Goal: Task Accomplishment & Management: Manage account settings

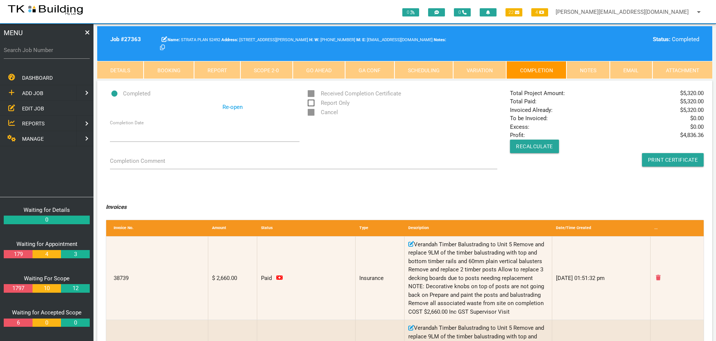
click at [36, 54] on label "Search Job Number" at bounding box center [47, 50] width 86 height 9
click at [36, 54] on input "Search Job Number" at bounding box center [47, 49] width 86 height 17
type input "28110"
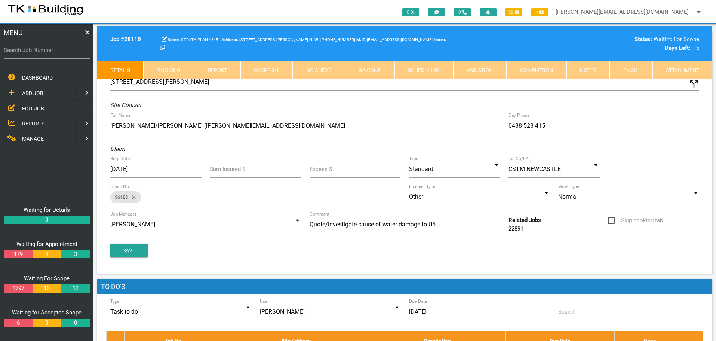
click at [590, 67] on link "Notes" at bounding box center [587, 70] width 43 height 18
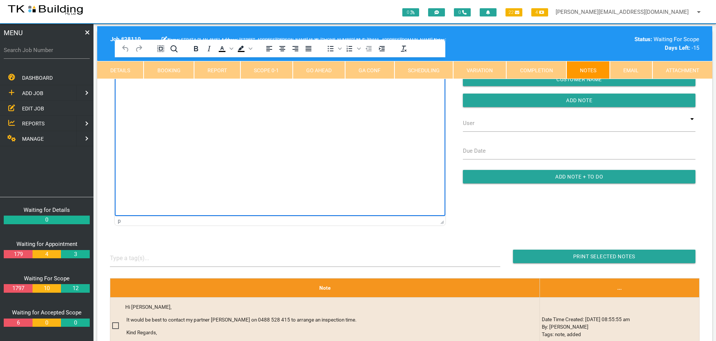
click at [154, 91] on html at bounding box center [280, 74] width 330 height 34
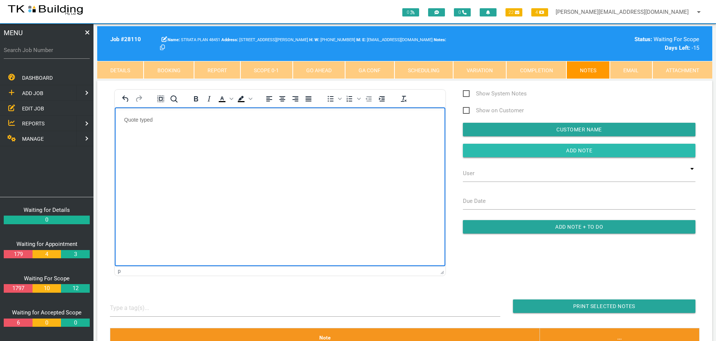
click at [504, 148] on input "Add Note" at bounding box center [579, 150] width 233 height 13
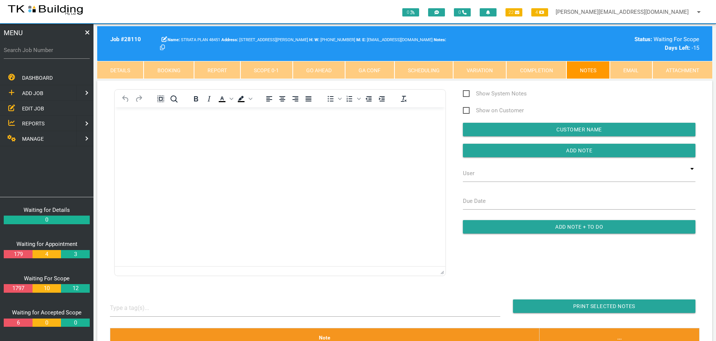
click at [33, 123] on span "REPORTS" at bounding box center [33, 123] width 22 height 6
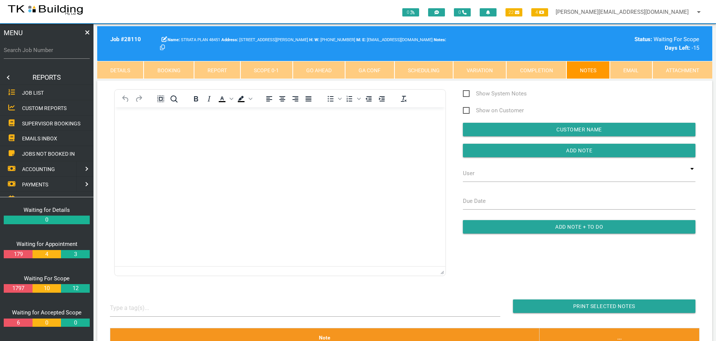
click at [33, 123] on span "SUPERVISOR BOOKINGS" at bounding box center [51, 123] width 58 height 6
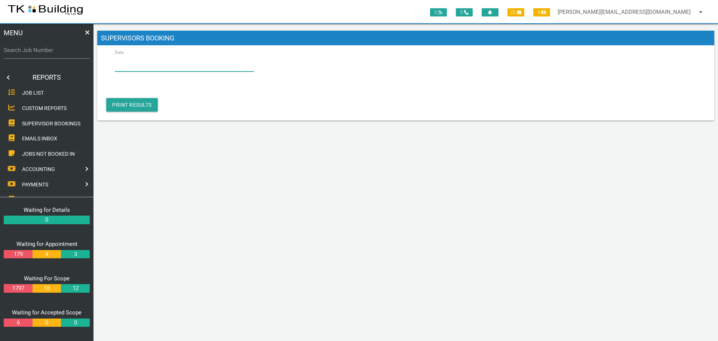
click at [138, 65] on input "Date" at bounding box center [184, 62] width 139 height 17
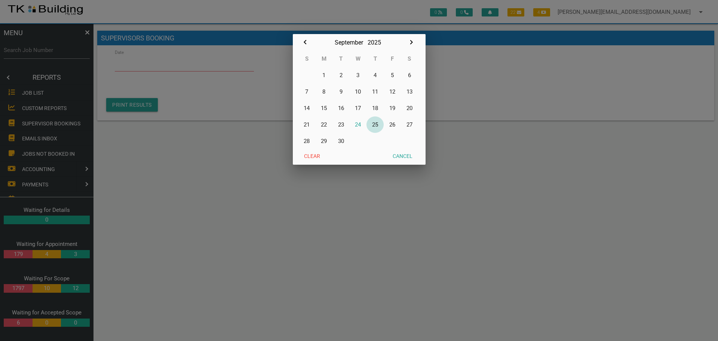
click at [377, 125] on button "25" at bounding box center [374, 124] width 17 height 16
type input "[DATE]"
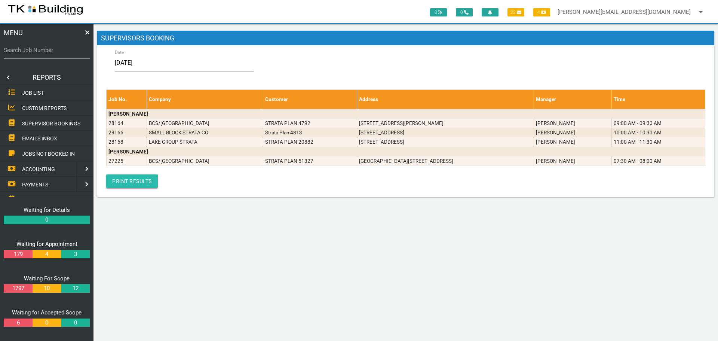
click at [136, 184] on link "Print Results" at bounding box center [132, 180] width 52 height 13
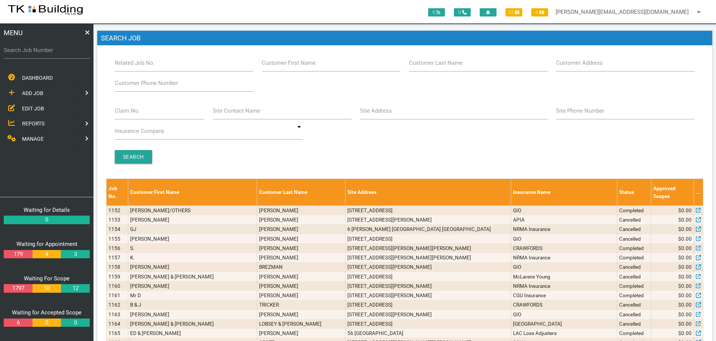
click at [139, 170] on div "Branch Boolaroo Boolaroo Related Job No. Customer First Name Customer Last Name…" at bounding box center [404, 112] width 597 height 117
click at [27, 53] on label "Search Job Number" at bounding box center [47, 50] width 86 height 9
click at [27, 53] on input "Search Job Number" at bounding box center [47, 49] width 86 height 17
type input "28112"
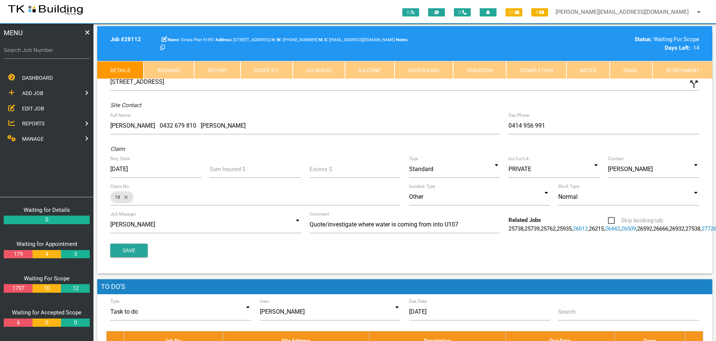
click at [582, 69] on link "Notes" at bounding box center [587, 70] width 43 height 18
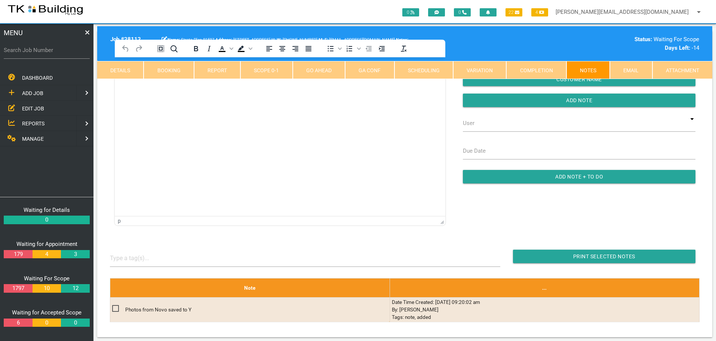
click at [159, 91] on html at bounding box center [280, 74] width 330 height 34
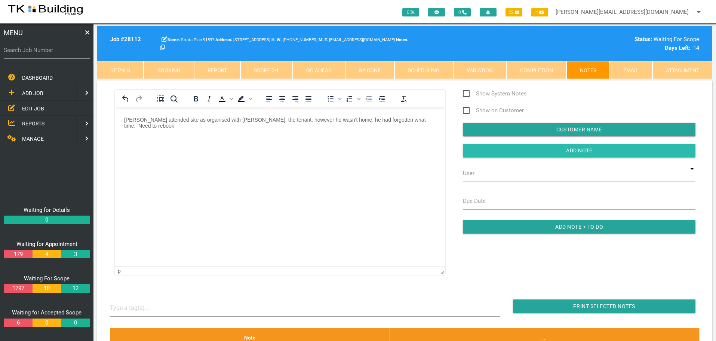
click at [477, 148] on input "button" at bounding box center [579, 150] width 233 height 13
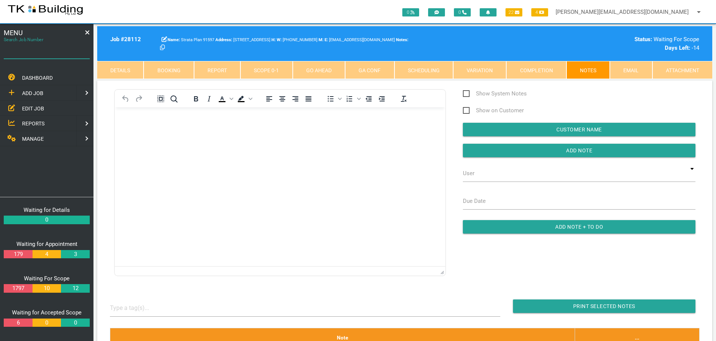
click at [61, 55] on input "Search Job Number" at bounding box center [47, 49] width 86 height 17
type input "28166"
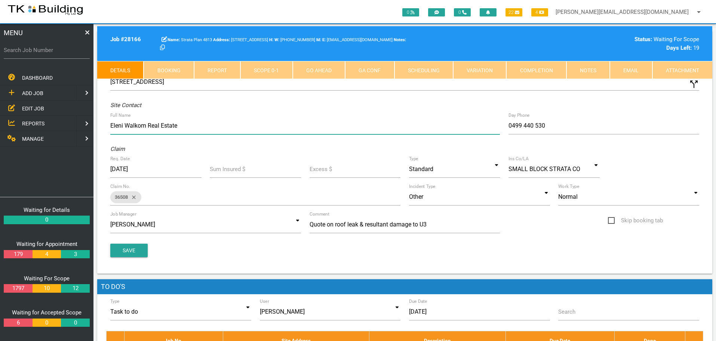
click at [123, 124] on input "Eleni Walkom Real Estate" at bounding box center [305, 125] width 390 height 17
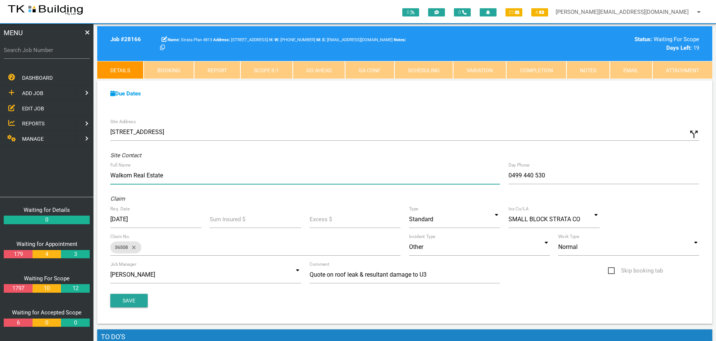
click at [179, 176] on input "Walkom Real Estate" at bounding box center [305, 175] width 390 height 17
type input "Walkom Real Estate 4974 8900 Tenant: Aimee"
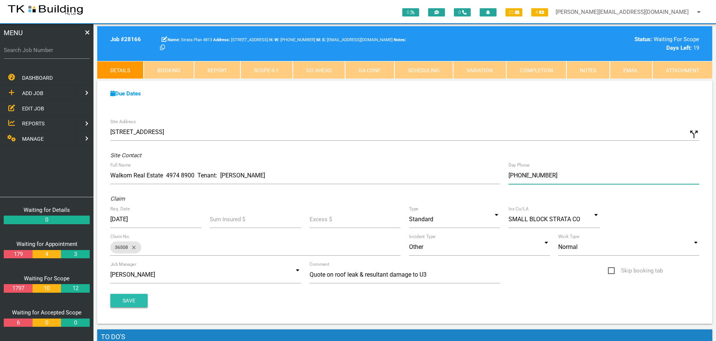
type input "(04) 3279 7468"
click at [126, 296] on button "Save" at bounding box center [128, 299] width 37 height 13
click at [174, 69] on link "Booking" at bounding box center [169, 70] width 50 height 18
select select "8"
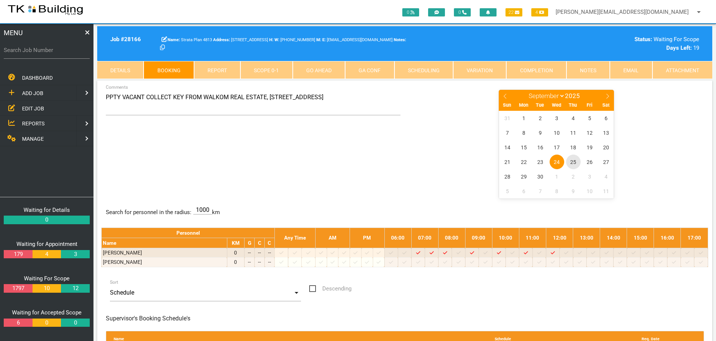
click at [574, 163] on span "25" at bounding box center [573, 161] width 15 height 15
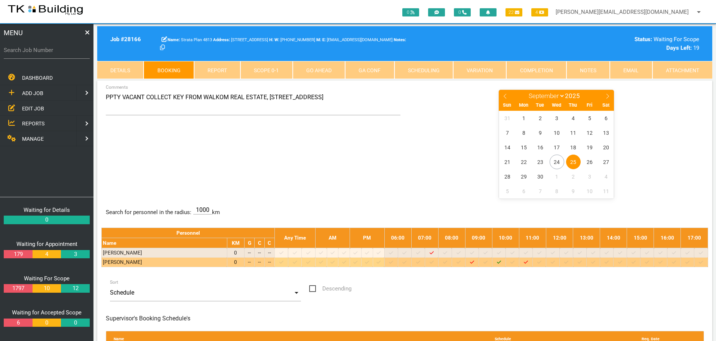
click at [501, 262] on icon "Job: 28166 Scope: First Scope Suburb: Bar Beach Customer: Strata Plan 4813" at bounding box center [499, 261] width 4 height 5
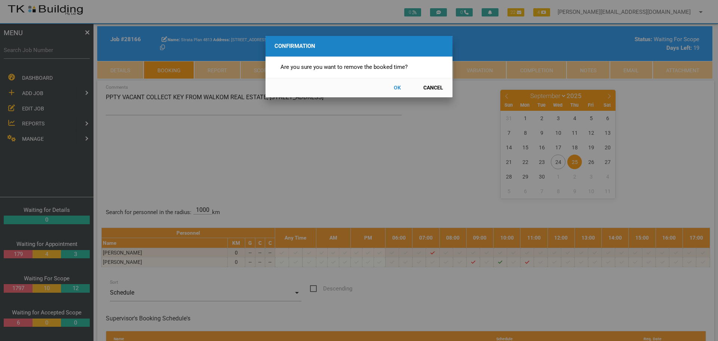
click at [399, 87] on button "OK" at bounding box center [397, 87] width 33 height 13
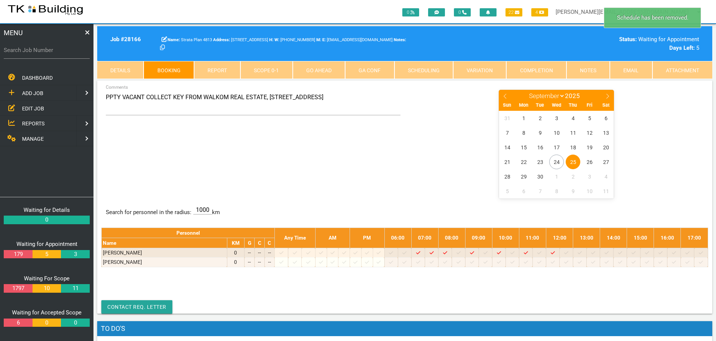
scroll to position [24, 0]
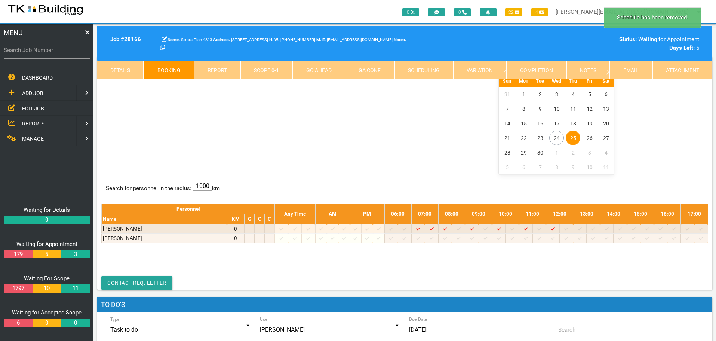
click at [281, 147] on div "PPTY VACANT COLLECT KEY FROM WALKOM REAL ESTATE, 443 HUNTER ST, NEWCASTLE Comme…" at bounding box center [404, 119] width 607 height 109
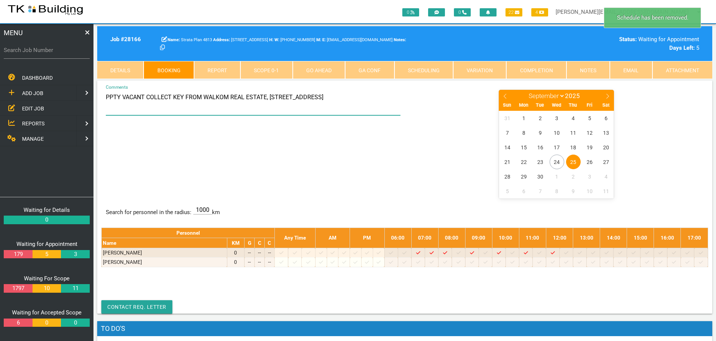
drag, startPoint x: 106, startPoint y: 96, endPoint x: 350, endPoint y: 97, distance: 244.1
click at [350, 97] on textarea "PPTY VACANT COLLECT KEY FROM WALKOM REAL ESTATE, 443 HUNTER ST, NEWCASTLE" at bounding box center [253, 102] width 295 height 26
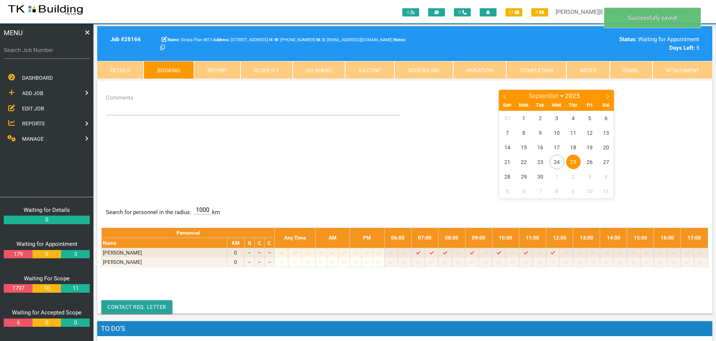
click at [251, 151] on div "Comments January February March April May June July August September October No…" at bounding box center [404, 143] width 607 height 109
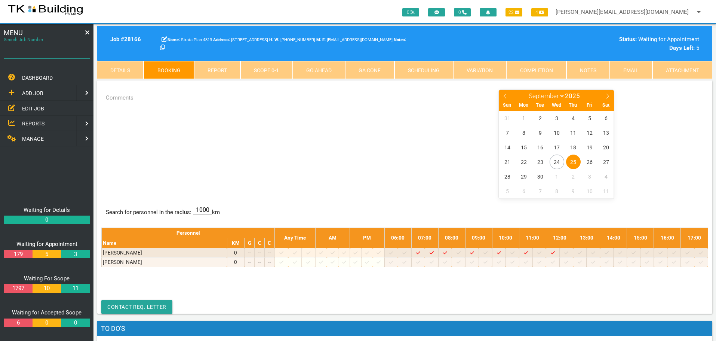
click at [68, 56] on input "Search Job Number" at bounding box center [47, 49] width 86 height 17
type input "28149"
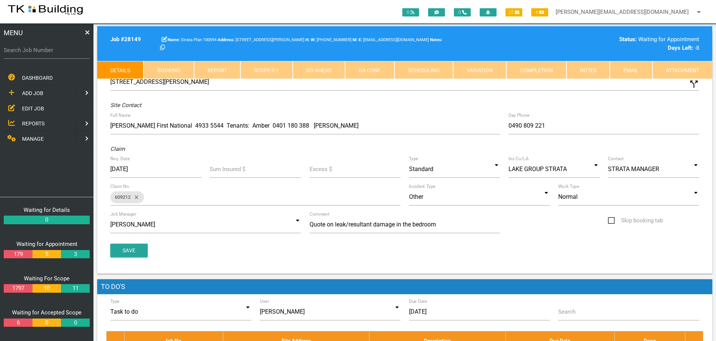
click at [173, 66] on link "Booking" at bounding box center [169, 70] width 50 height 18
select select "8"
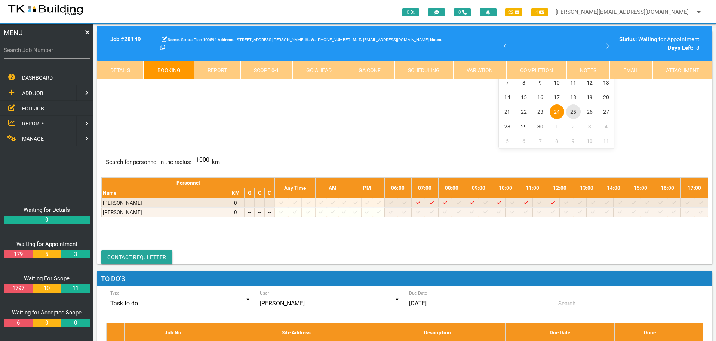
click at [572, 111] on span "25" at bounding box center [573, 111] width 15 height 15
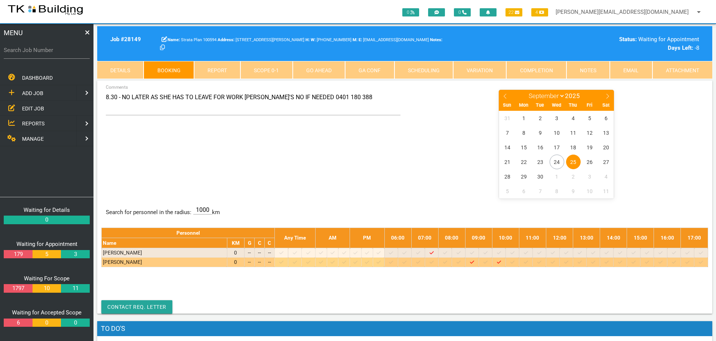
click at [541, 262] on icon at bounding box center [539, 261] width 4 height 5
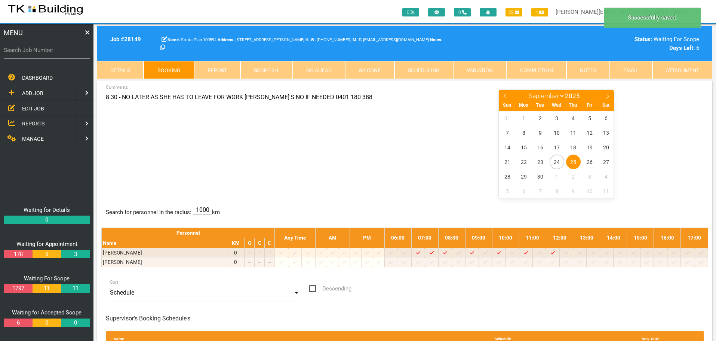
click at [576, 160] on span "25" at bounding box center [573, 161] width 15 height 15
click at [106, 96] on textarea "8.30 - NO LATER AS SHE HAS TO LEAVE FOR WORK AMBER'S NO IF NEEDED 0401 180 388" at bounding box center [253, 102] width 295 height 26
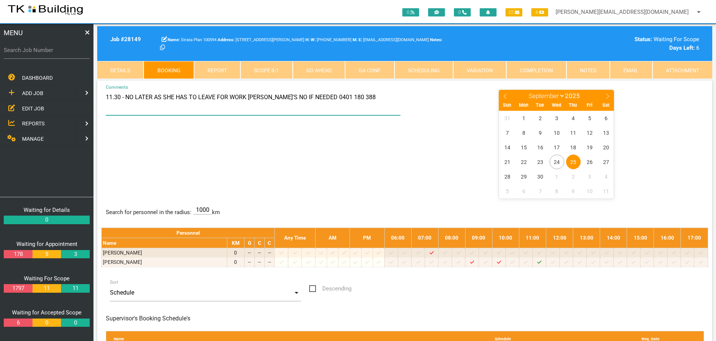
click at [155, 96] on textarea "11.30 - NO LATER AS SHE HAS TO LEAVE FOR WORK AMBER'S NO IF NEEDED 0401 180 388" at bounding box center [253, 102] width 295 height 26
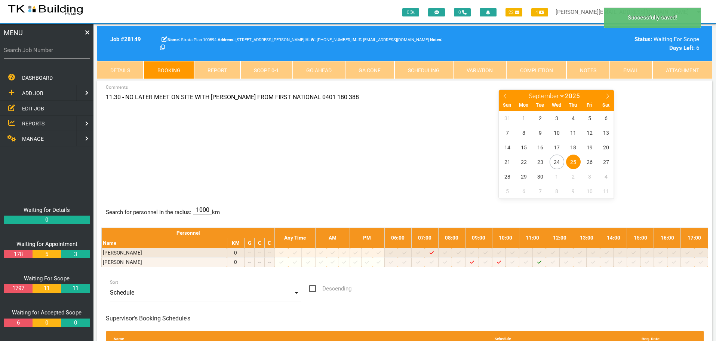
click at [339, 157] on div "11.30 - NO LATER MEET ON SITE WITH JASMINE FROM FIRST NATIONAL 0401 180 388 Com…" at bounding box center [404, 143] width 607 height 109
click at [393, 100] on textarea "11.30 - NO LATER MEET ON SITE WITH JASMINE FROM FIRST NATIONAL 0401 180 388" at bounding box center [253, 102] width 295 height 26
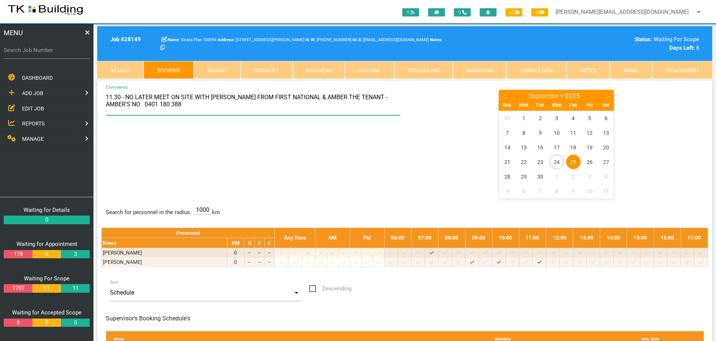
type textarea "11.30 - NO LATER MEET ON SITE WITH JASMINE FROM FIRST NATIONAL & AMBER THE TENA…"
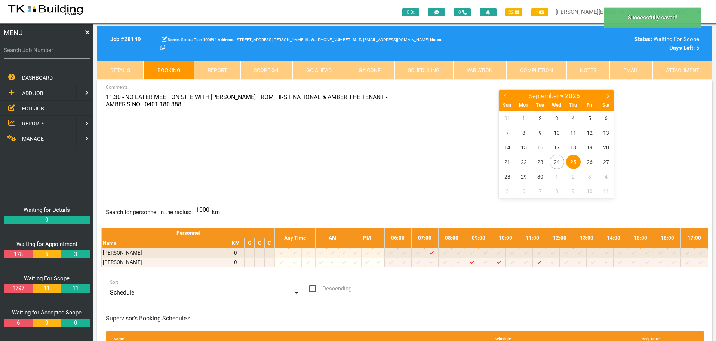
click at [247, 156] on div "11.30 - NO LATER MEET ON SITE WITH JASMINE FROM FIRST NATIONAL & AMBER THE TENA…" at bounding box center [404, 143] width 607 height 109
click at [37, 122] on span "REPORTS" at bounding box center [33, 123] width 22 height 6
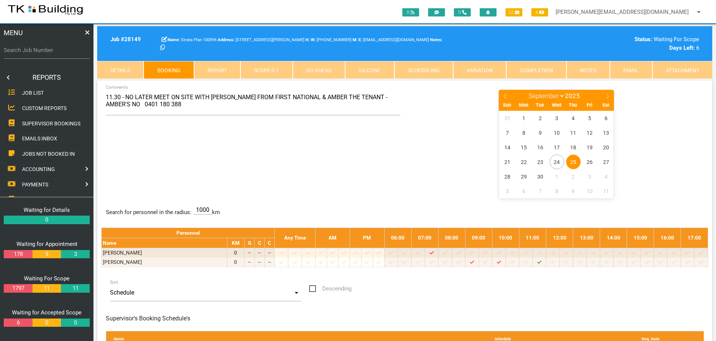
click at [37, 122] on span "SUPERVISOR BOOKINGS" at bounding box center [51, 123] width 58 height 6
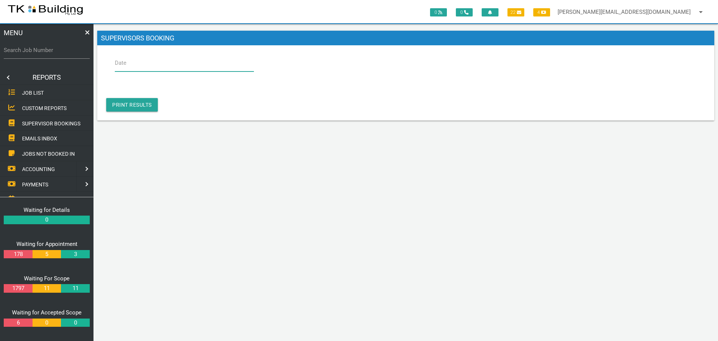
click at [132, 66] on input "Date" at bounding box center [184, 62] width 139 height 17
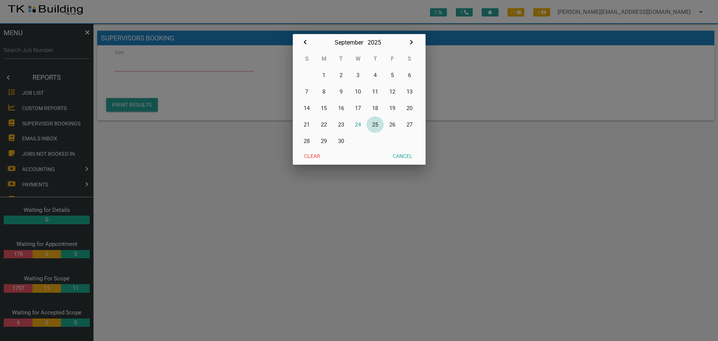
click at [374, 123] on button "25" at bounding box center [374, 124] width 17 height 16
type input "[DATE]"
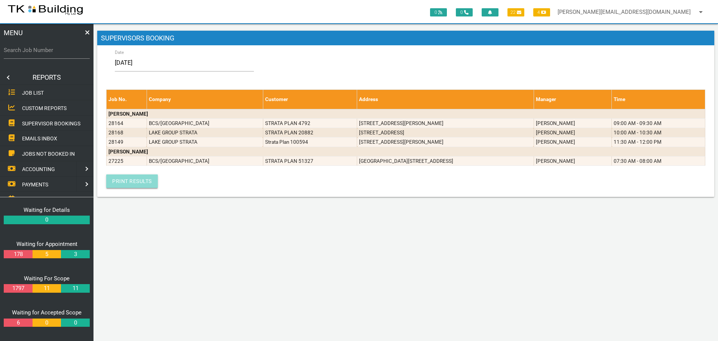
click at [135, 181] on link "Print Results" at bounding box center [132, 180] width 52 height 13
click at [7, 76] on link at bounding box center [7, 77] width 15 height 15
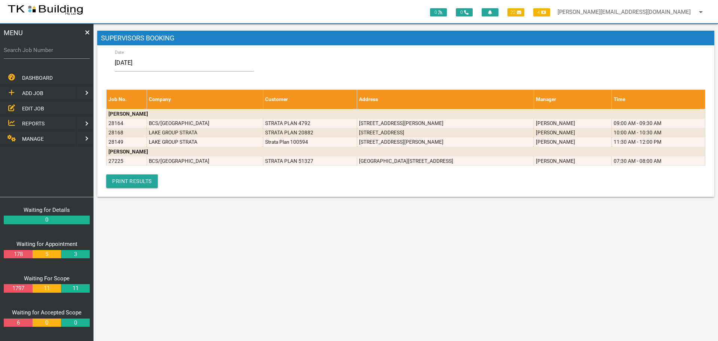
click at [46, 52] on label "Search Job Number" at bounding box center [47, 50] width 86 height 9
click at [46, 52] on input "Search Job Number" at bounding box center [47, 49] width 86 height 17
type input "28149"
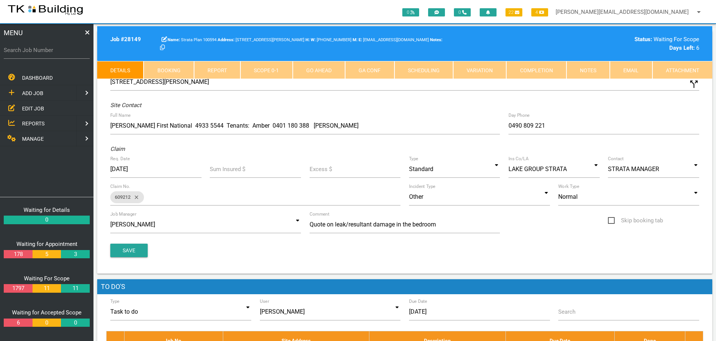
click at [179, 64] on link "Booking" at bounding box center [169, 70] width 50 height 18
select select "8"
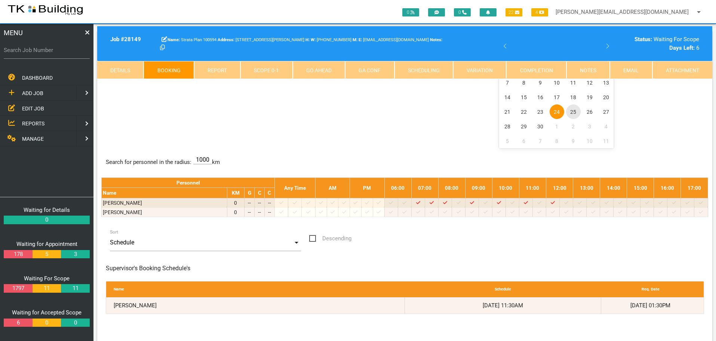
click at [572, 111] on span "25" at bounding box center [573, 111] width 15 height 15
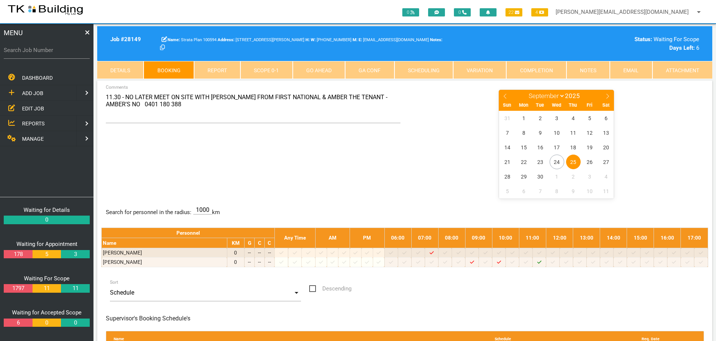
click at [32, 122] on span "REPORTS" at bounding box center [33, 123] width 22 height 6
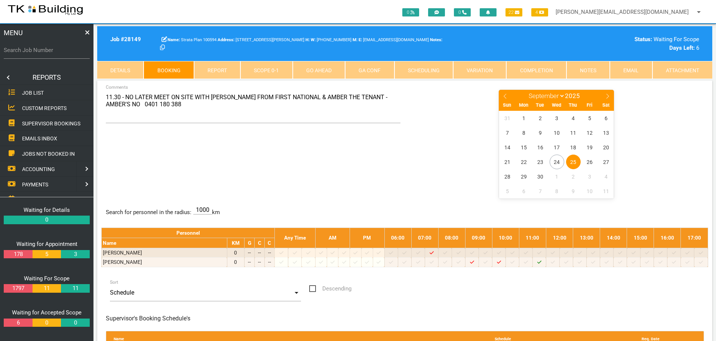
click at [32, 122] on span "SUPERVISOR BOOKINGS" at bounding box center [51, 123] width 58 height 6
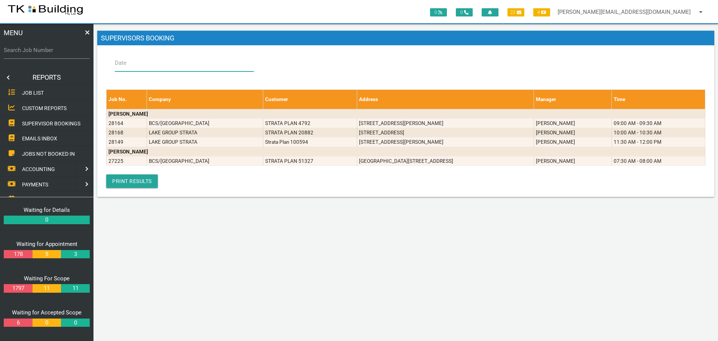
click at [150, 63] on input "Date" at bounding box center [184, 62] width 139 height 17
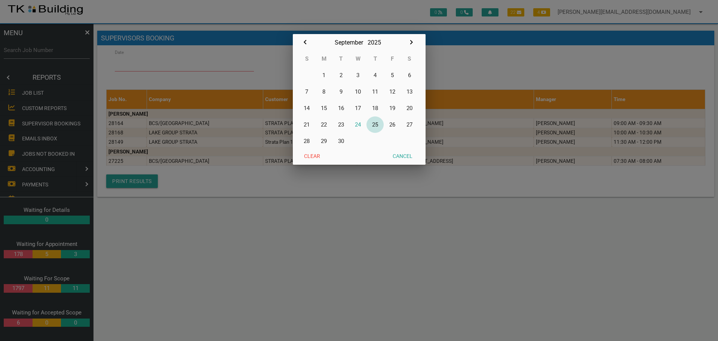
click at [377, 123] on button "25" at bounding box center [374, 124] width 17 height 16
type input "[DATE]"
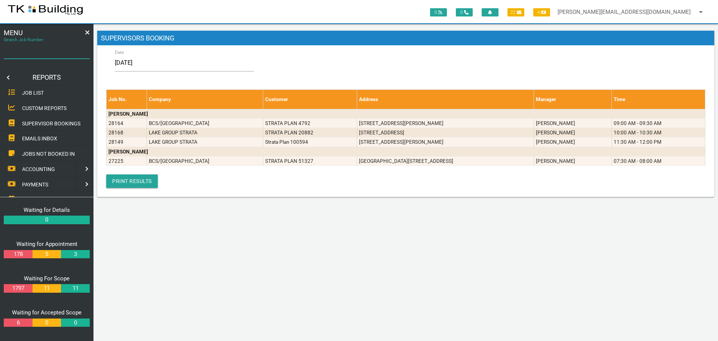
click at [36, 55] on input "Search Job Number" at bounding box center [47, 49] width 86 height 17
type input "28168"
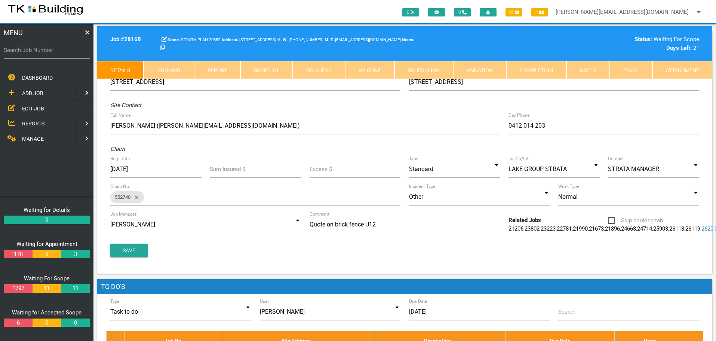
click at [178, 73] on link "Booking" at bounding box center [169, 70] width 50 height 18
select select "8"
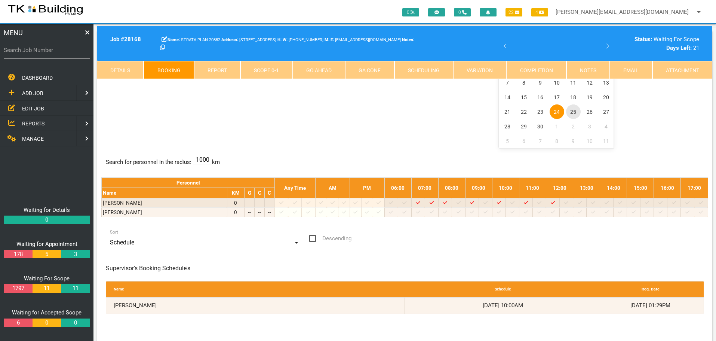
click at [575, 111] on span "25" at bounding box center [573, 111] width 15 height 15
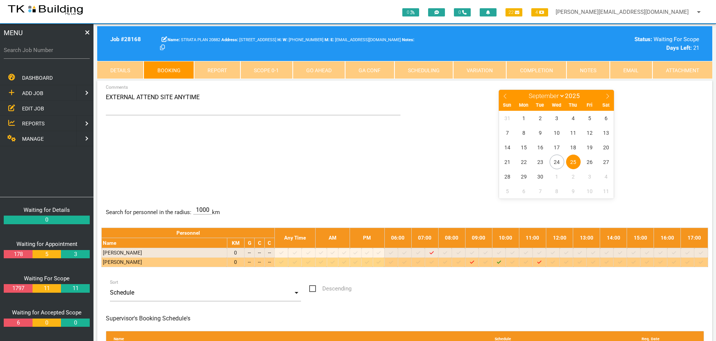
click at [501, 261] on icon "Job: 28168 Scope: First Scope Suburb: Merewether Customer: STRATA PLAN 20882" at bounding box center [499, 261] width 4 height 5
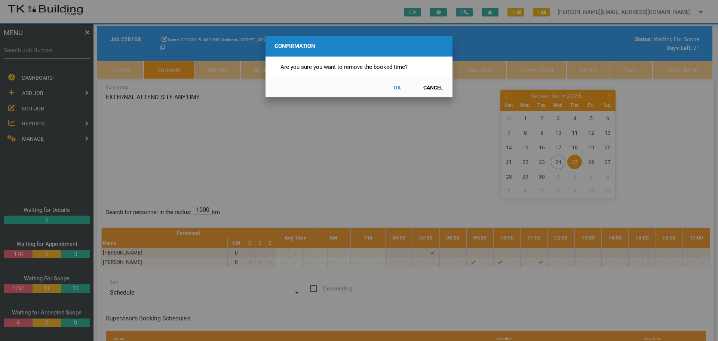
click at [396, 86] on button "OK" at bounding box center [397, 87] width 33 height 13
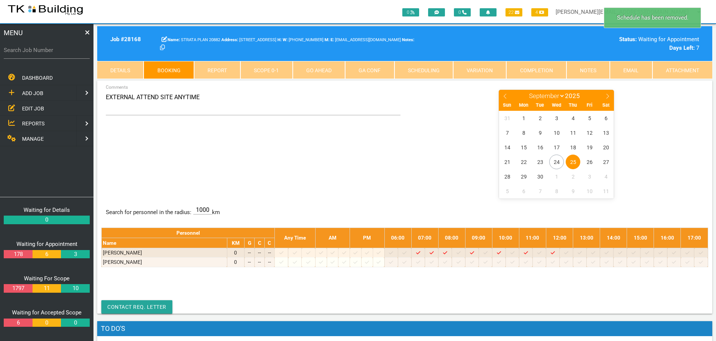
scroll to position [24, 0]
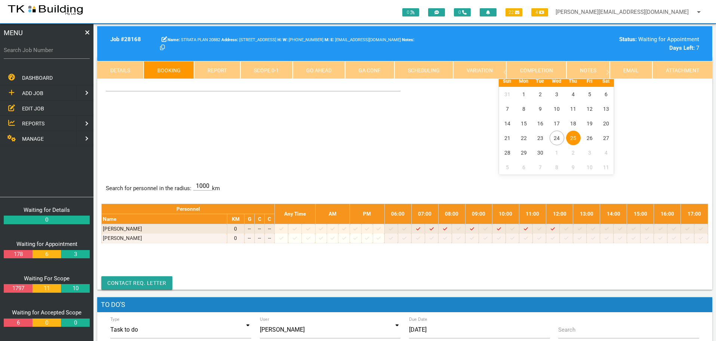
click at [572, 137] on span "25" at bounding box center [573, 137] width 15 height 15
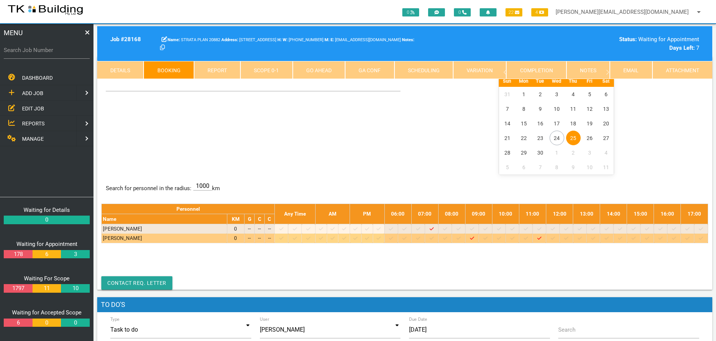
click at [501, 238] on icon at bounding box center [499, 238] width 4 height 5
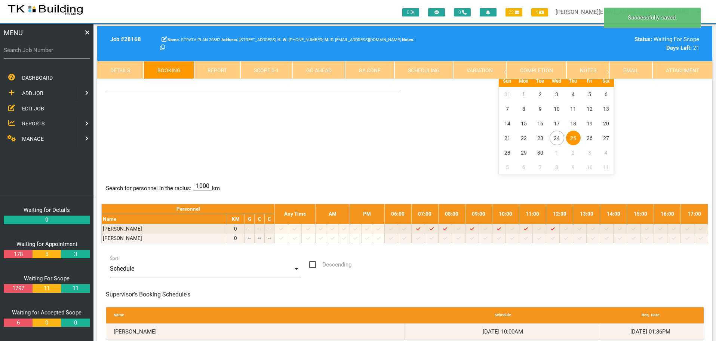
click at [572, 137] on span "25" at bounding box center [573, 137] width 15 height 15
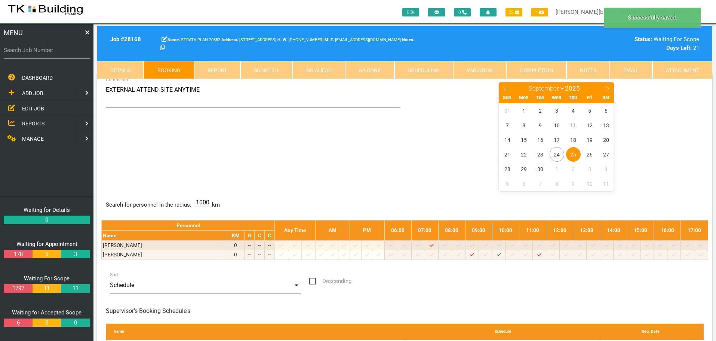
scroll to position [0, 0]
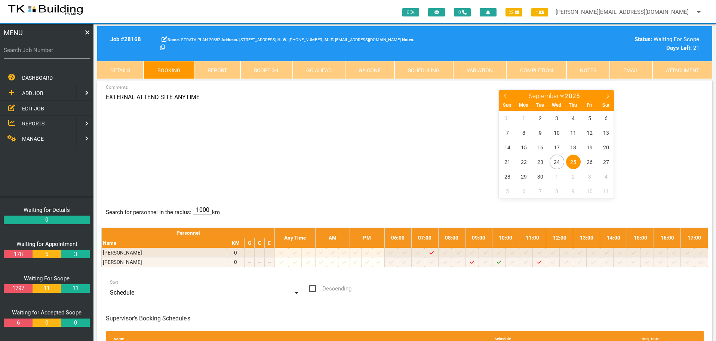
click at [33, 123] on span "REPORTS" at bounding box center [33, 123] width 22 height 6
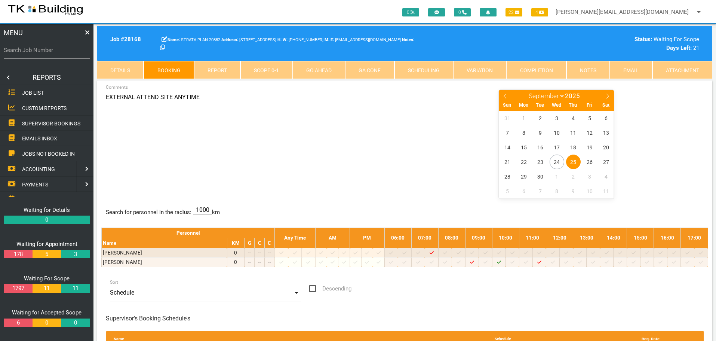
click at [33, 123] on span "SUPERVISOR BOOKINGS" at bounding box center [51, 123] width 58 height 6
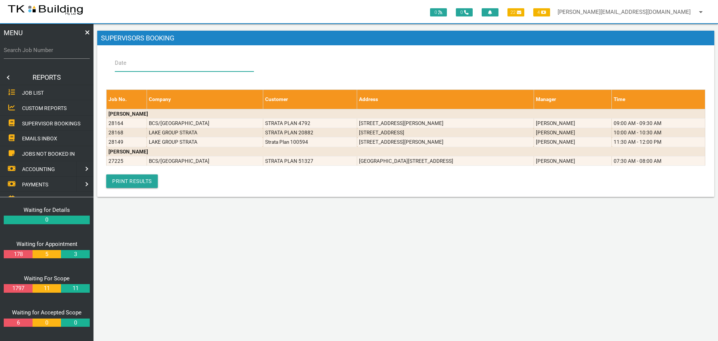
click at [190, 59] on input "Date" at bounding box center [184, 62] width 139 height 17
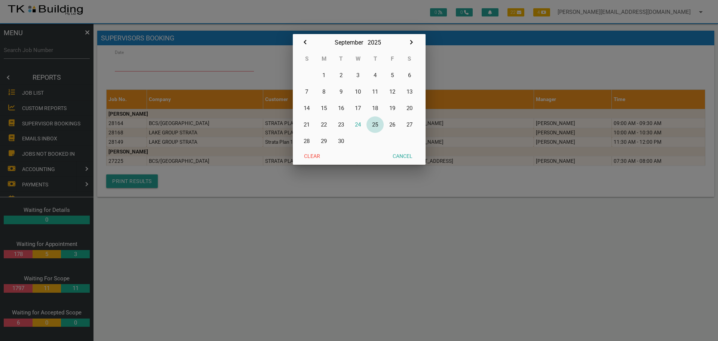
click at [374, 125] on button "25" at bounding box center [374, 124] width 17 height 16
type input "[DATE]"
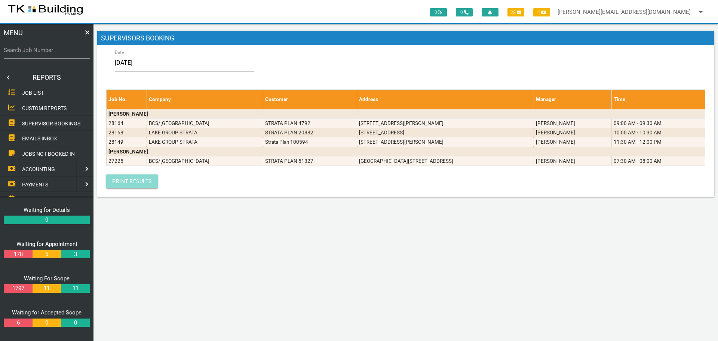
click at [148, 182] on link "Print Results" at bounding box center [132, 180] width 52 height 13
click at [8, 77] on link at bounding box center [7, 77] width 15 height 15
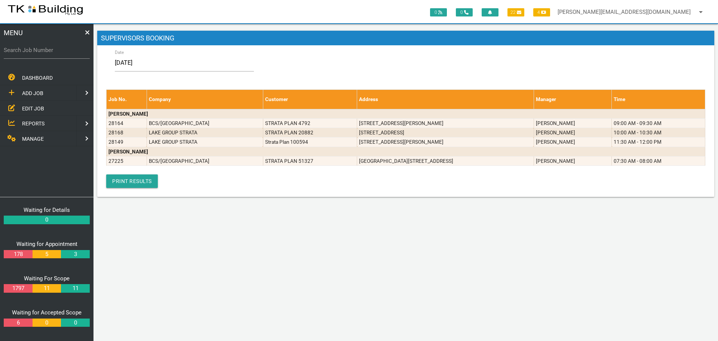
click at [28, 107] on span "EDIT JOB" at bounding box center [33, 108] width 22 height 6
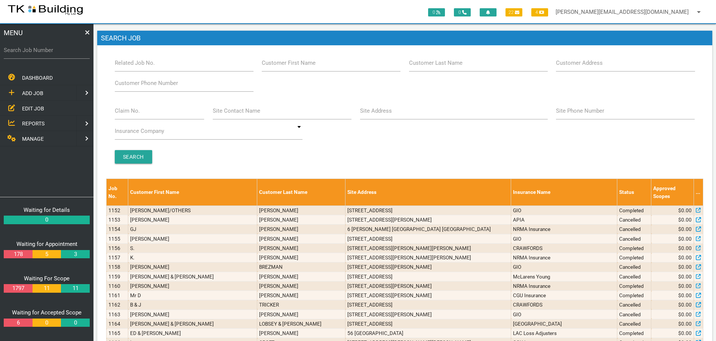
click at [53, 53] on label "Search Job Number" at bounding box center [47, 50] width 86 height 9
click at [53, 53] on input "Search Job Number" at bounding box center [47, 49] width 86 height 17
type input "28167"
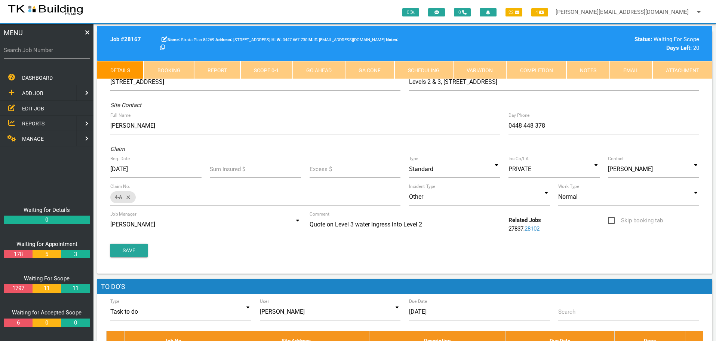
click at [592, 72] on link "Notes" at bounding box center [587, 70] width 43 height 18
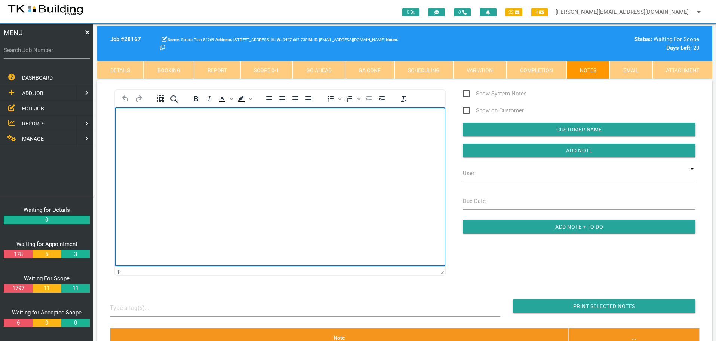
click at [139, 116] on p "Rich Text Area. Press ALT-0 for help." at bounding box center [280, 119] width 312 height 6
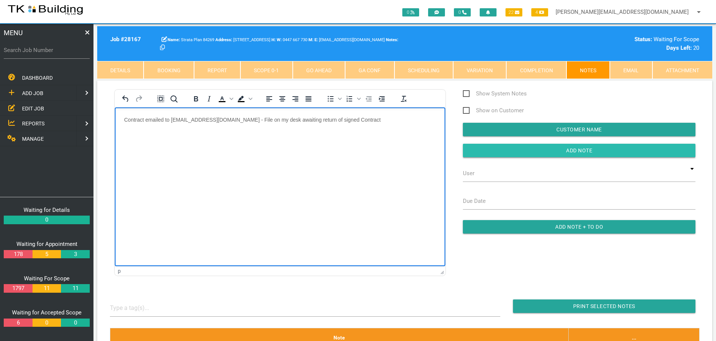
click at [507, 153] on input "button" at bounding box center [579, 150] width 233 height 13
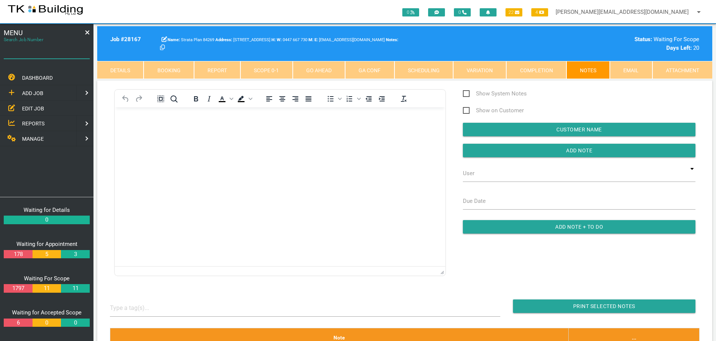
click at [36, 56] on input "Search Job Number" at bounding box center [47, 49] width 86 height 17
type input "27225"
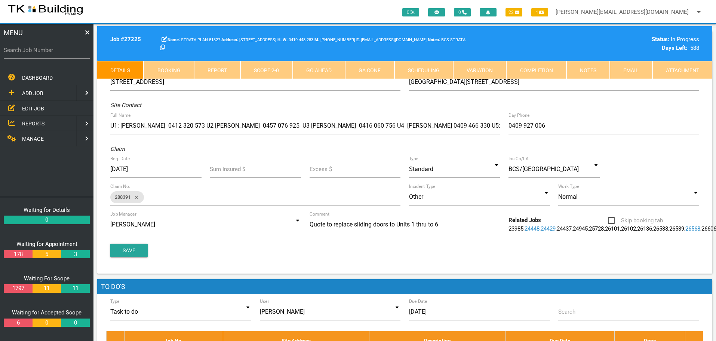
click at [591, 70] on link "Notes" at bounding box center [587, 70] width 43 height 18
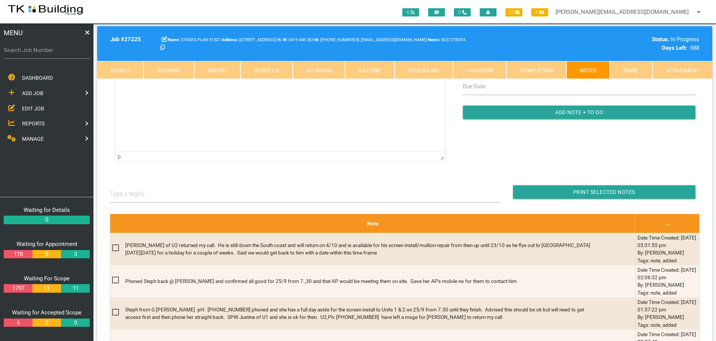
scroll to position [75, 0]
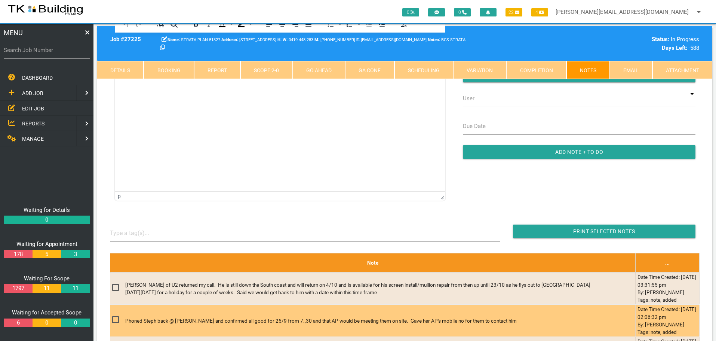
click at [116, 318] on span at bounding box center [118, 319] width 13 height 9
click at [116, 318] on input "checkbox" at bounding box center [114, 317] width 5 height 5
checkbox input "true"
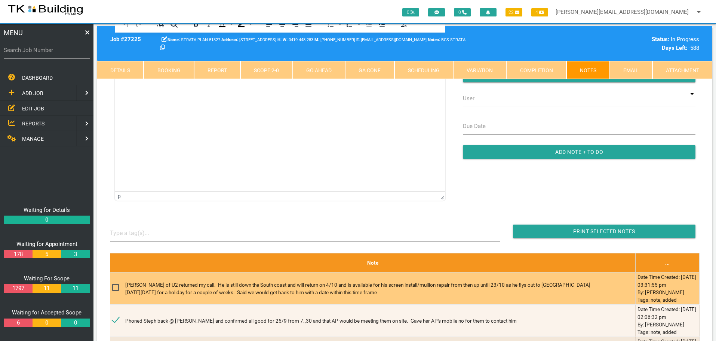
click at [116, 287] on span at bounding box center [118, 287] width 13 height 9
click at [116, 287] on input "checkbox" at bounding box center [114, 285] width 5 height 5
checkbox input "true"
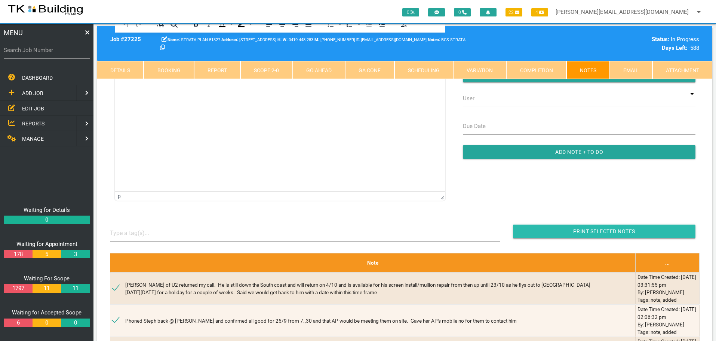
click at [545, 232] on input "Print Selected Notes" at bounding box center [604, 230] width 182 height 13
drag, startPoint x: 52, startPoint y: 54, endPoint x: 47, endPoint y: 59, distance: 6.6
click at [51, 55] on div "Search Job Number" at bounding box center [47, 51] width 86 height 20
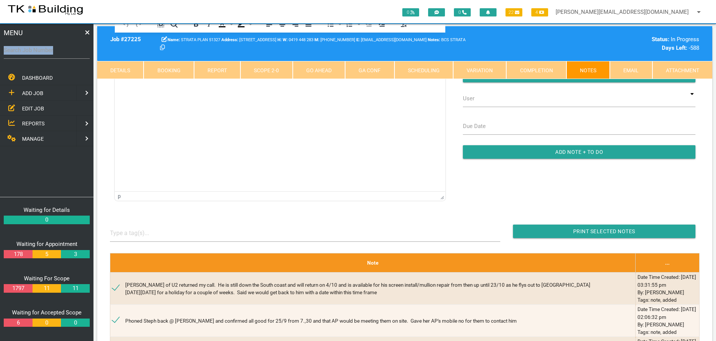
click at [69, 53] on label "Search Job Number" at bounding box center [47, 50] width 86 height 9
click at [69, 53] on input "Search Job Number" at bounding box center [47, 49] width 86 height 17
type input "27767"
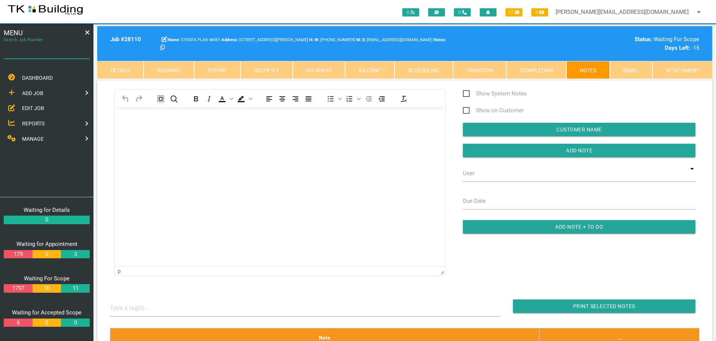
click at [24, 55] on input "Search Job Number" at bounding box center [47, 49] width 86 height 17
type input "28168"
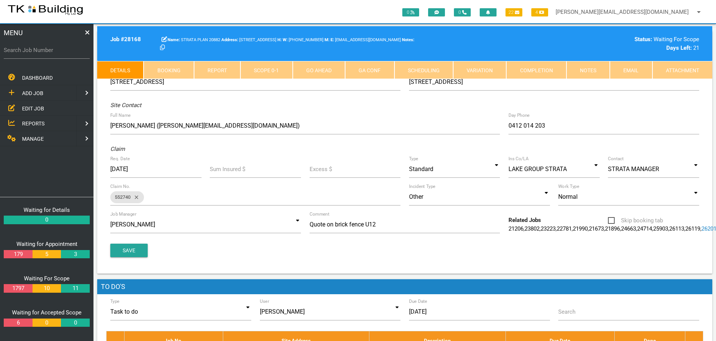
click at [161, 67] on link "Booking" at bounding box center [169, 70] width 50 height 18
select select "8"
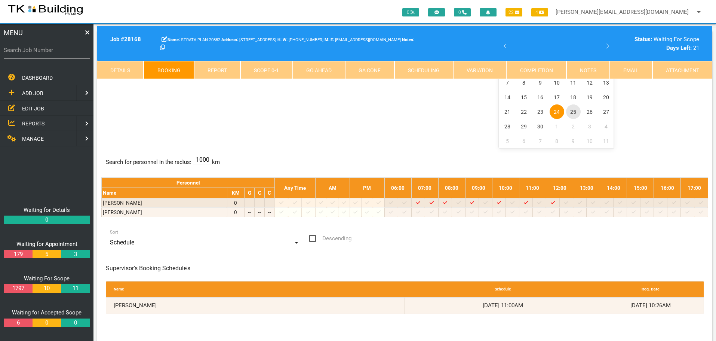
click at [573, 113] on span "25" at bounding box center [573, 111] width 15 height 15
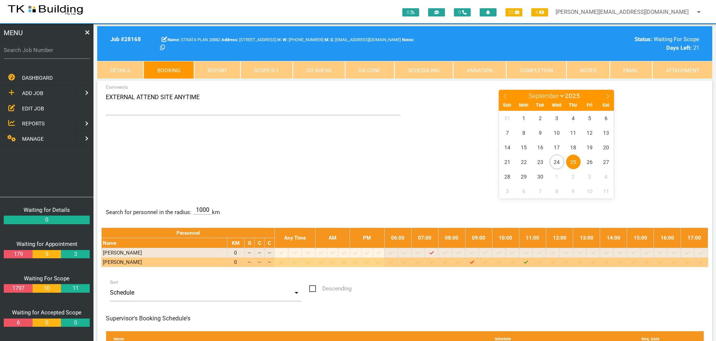
click at [529, 211] on div "Search for personnel in the radius: 1000 km Personnel Any Time AM PM 06:00 07:0…" at bounding box center [404, 240] width 607 height 70
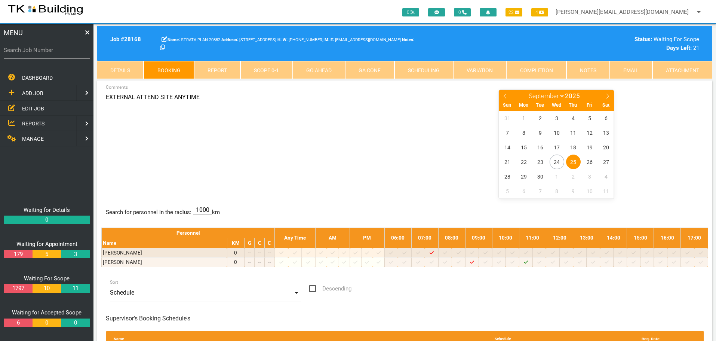
click at [573, 159] on span "25" at bounding box center [573, 161] width 15 height 15
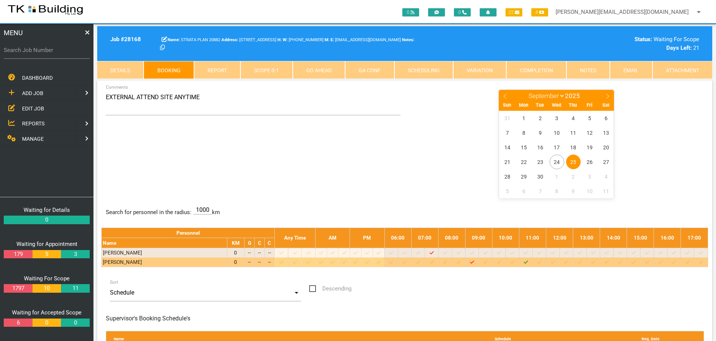
click at [528, 262] on icon "Job: 28168 Scope: First Scope Suburb: Merewether Customer: STRATA PLAN 20882" at bounding box center [526, 261] width 4 height 5
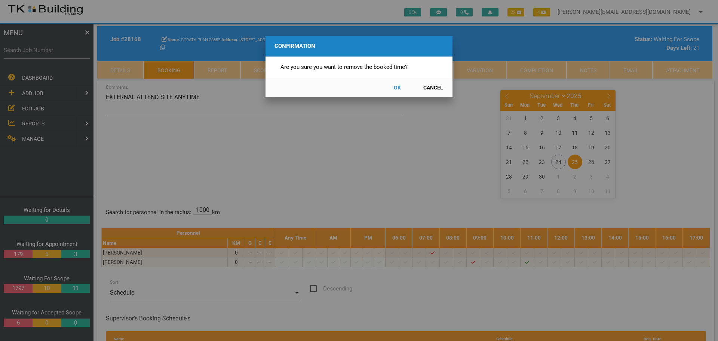
click at [398, 87] on button "OK" at bounding box center [397, 87] width 33 height 13
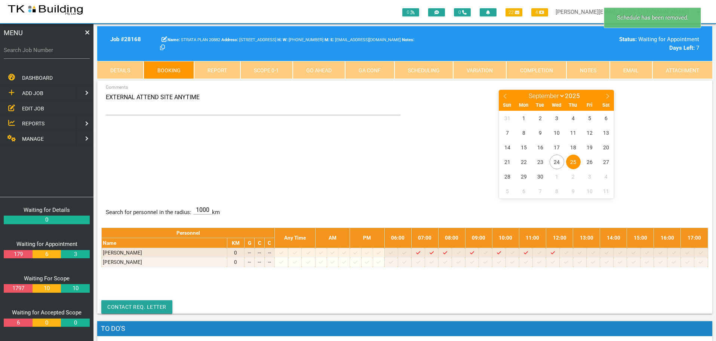
scroll to position [24, 0]
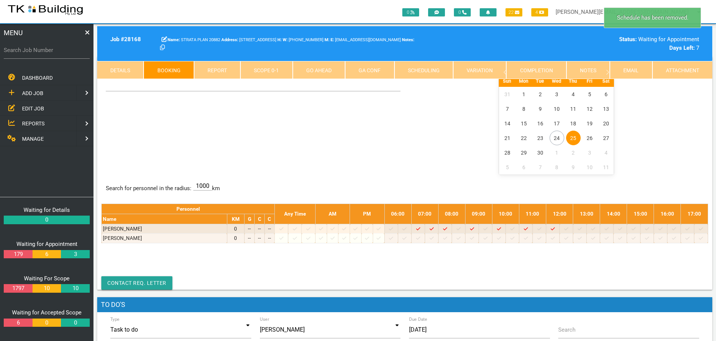
click at [574, 136] on span "25" at bounding box center [573, 137] width 15 height 15
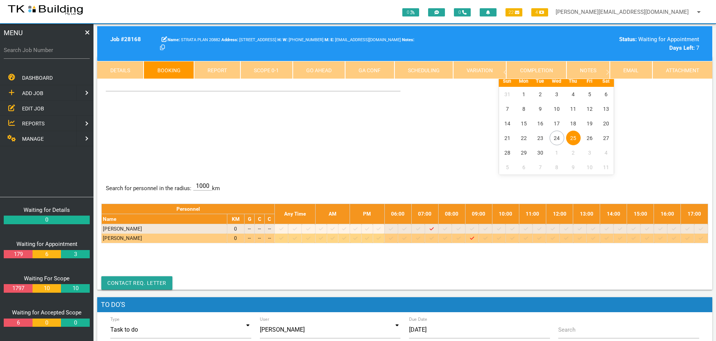
click at [501, 238] on icon at bounding box center [499, 238] width 4 height 5
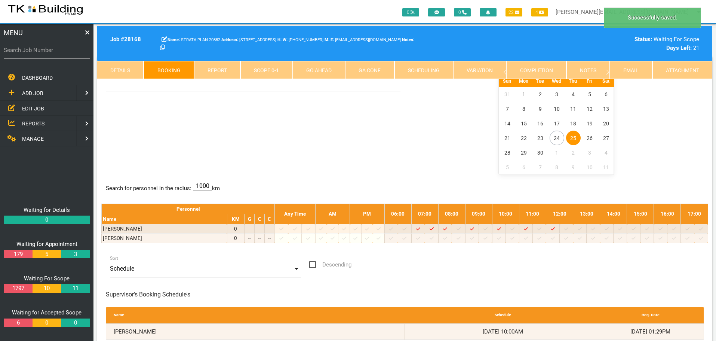
click at [575, 138] on span "25" at bounding box center [573, 137] width 15 height 15
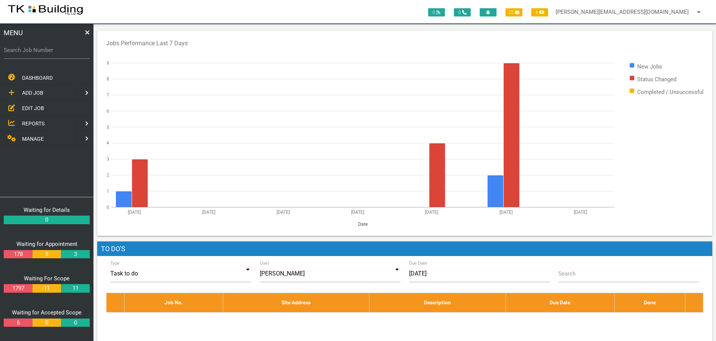
click at [36, 53] on label "Search Job Number" at bounding box center [47, 50] width 86 height 9
click at [36, 53] on input "Search Job Number" at bounding box center [47, 49] width 86 height 17
type input "28110"
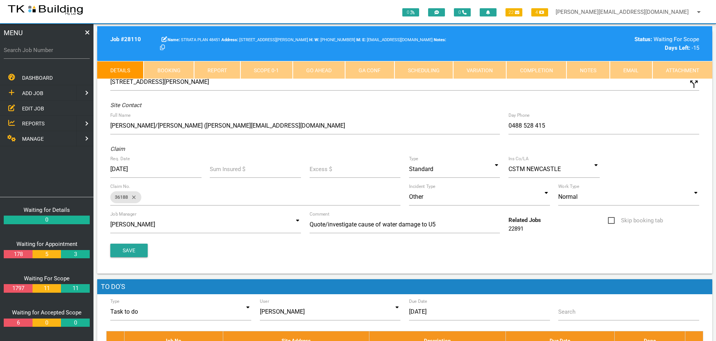
click at [579, 71] on link "Notes" at bounding box center [587, 70] width 43 height 18
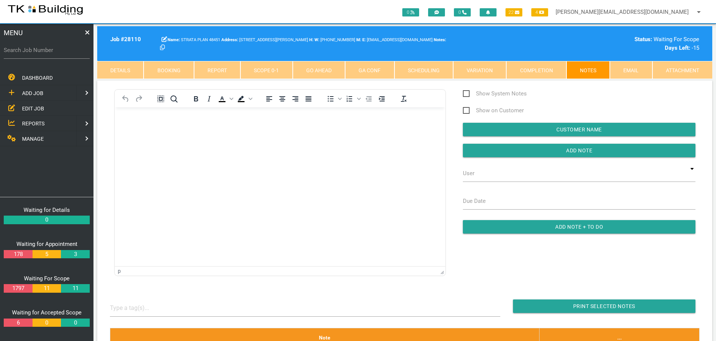
click at [136, 127] on body "Rich Text Area. Press ALT-0 for help." at bounding box center [280, 128] width 330 height 25
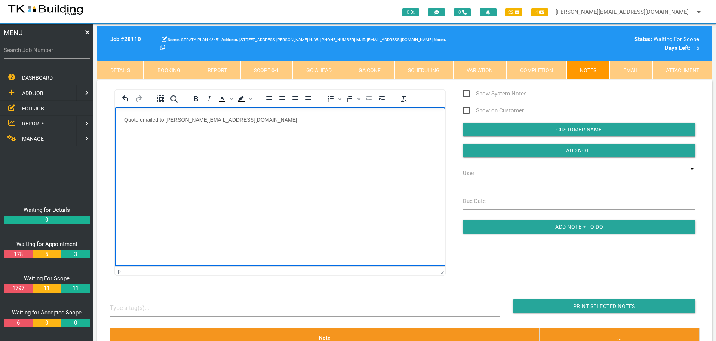
click at [224, 116] on p "Quote emailed to teia@cstm.com.au" at bounding box center [280, 119] width 312 height 6
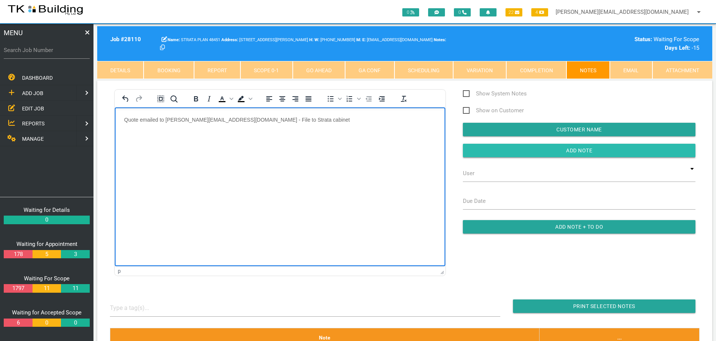
click at [475, 149] on input "Add Note" at bounding box center [579, 150] width 233 height 13
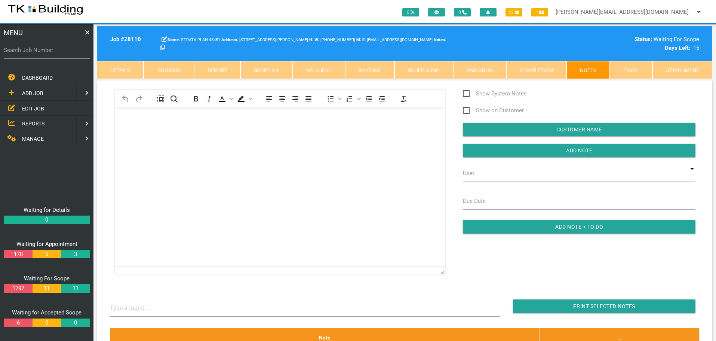
click at [56, 54] on label "Search Job Number" at bounding box center [47, 50] width 86 height 9
click at [56, 54] on input "Search Job Number" at bounding box center [47, 49] width 86 height 17
type input "28132"
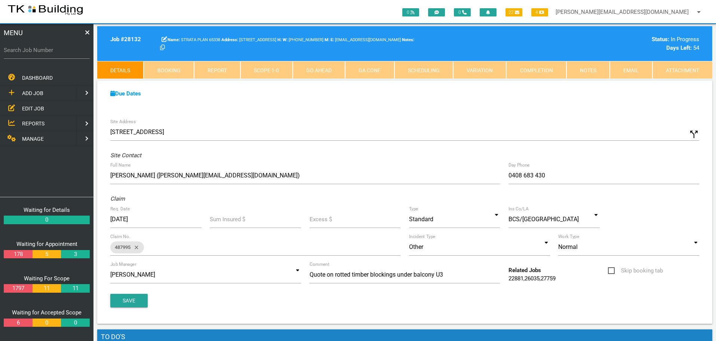
click at [278, 74] on link "Scope 1 - 0" at bounding box center [266, 70] width 52 height 18
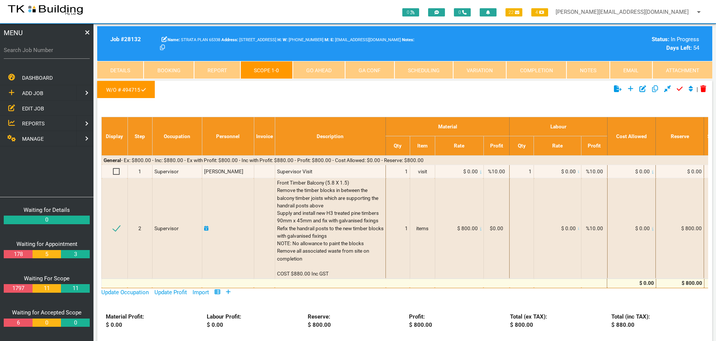
click at [587, 67] on link "Notes" at bounding box center [587, 70] width 43 height 18
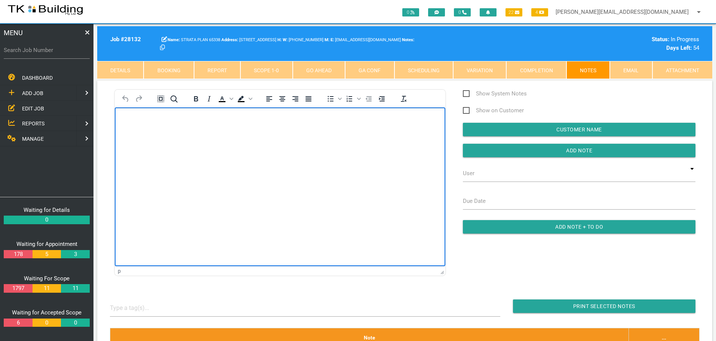
click at [128, 129] on body "Rich Text Area. Press ALT-0 for help." at bounding box center [280, 128] width 330 height 25
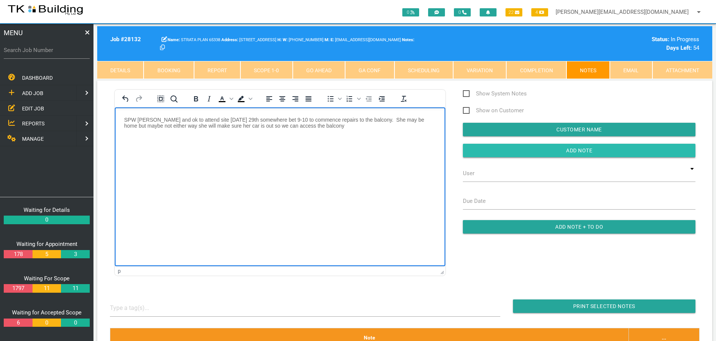
click at [486, 148] on input "Add Note" at bounding box center [579, 150] width 233 height 13
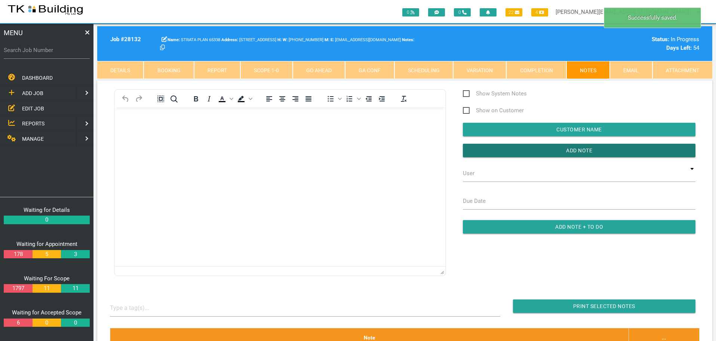
scroll to position [112, 0]
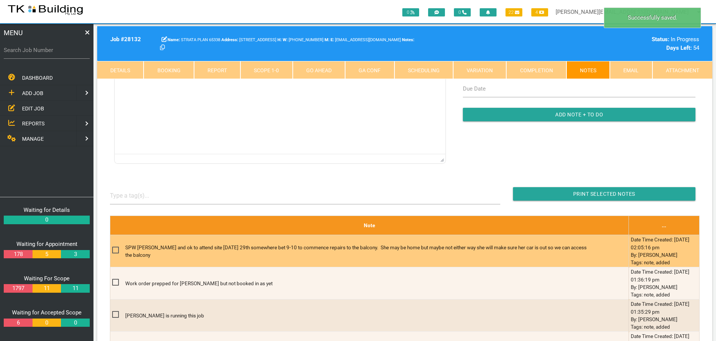
click at [116, 252] on span at bounding box center [118, 249] width 13 height 9
click at [116, 250] on input "checkbox" at bounding box center [114, 247] width 5 height 5
checkbox input "true"
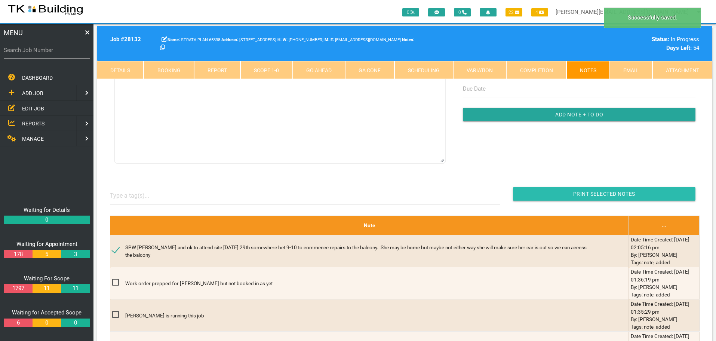
click at [547, 190] on input "button" at bounding box center [604, 193] width 182 height 13
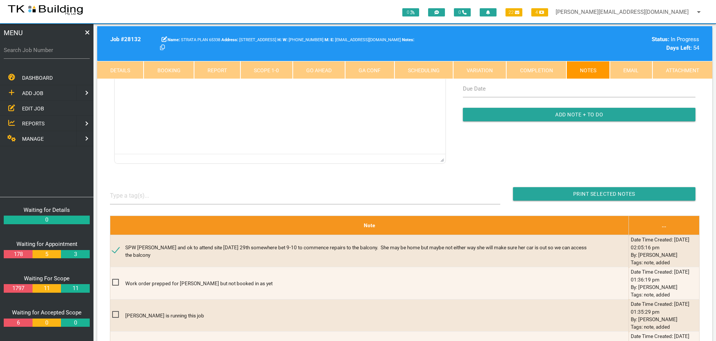
click at [170, 70] on link "Booking" at bounding box center [169, 70] width 50 height 18
select select "8"
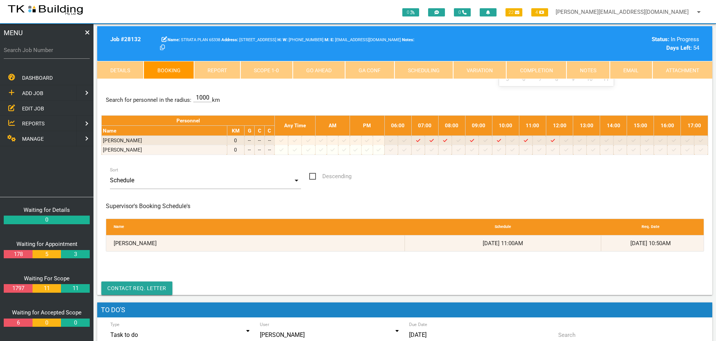
click at [132, 65] on link "Details" at bounding box center [120, 70] width 46 height 18
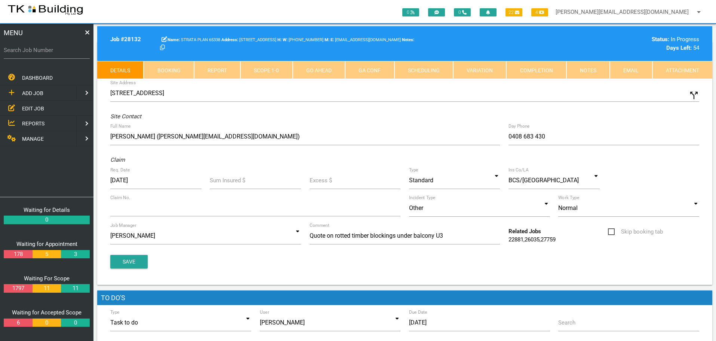
scroll to position [0, 0]
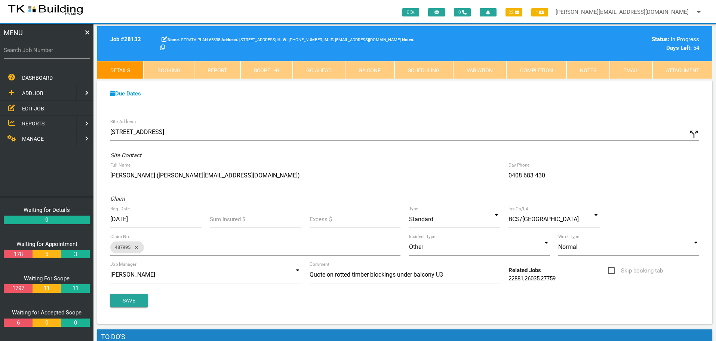
click at [689, 133] on icon "call_split" at bounding box center [693, 134] width 11 height 11
click at [415, 137] on input "Custom Address" at bounding box center [554, 131] width 290 height 17
type input "3/113 RIdge St, Merewether NSW 2291"
click at [124, 301] on button "Save" at bounding box center [128, 299] width 37 height 13
click at [585, 68] on link "Notes" at bounding box center [587, 70] width 43 height 18
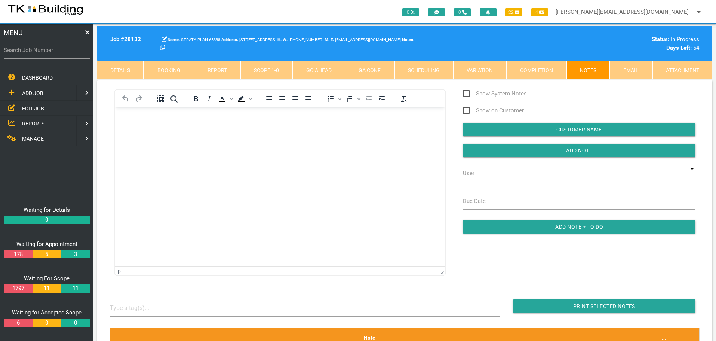
scroll to position [75, 0]
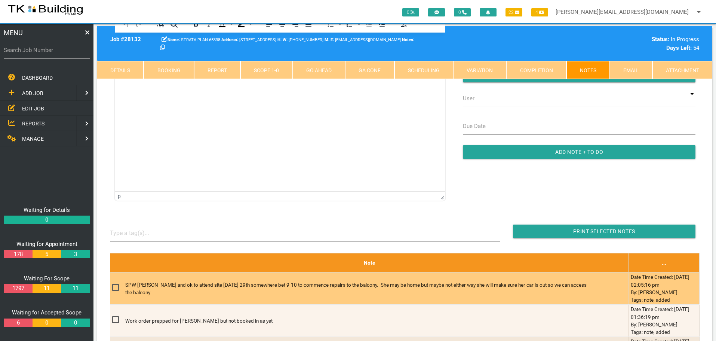
click at [115, 285] on span at bounding box center [118, 287] width 13 height 9
click at [115, 285] on input "checkbox" at bounding box center [114, 285] width 5 height 5
checkbox input "true"
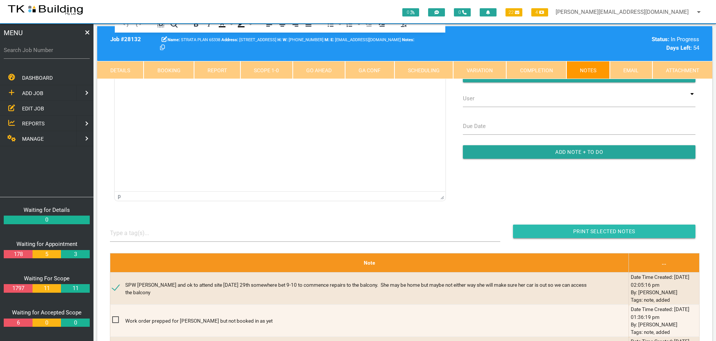
click at [567, 236] on input "button" at bounding box center [604, 230] width 182 height 13
click at [29, 107] on span "EDIT JOB" at bounding box center [33, 108] width 22 height 6
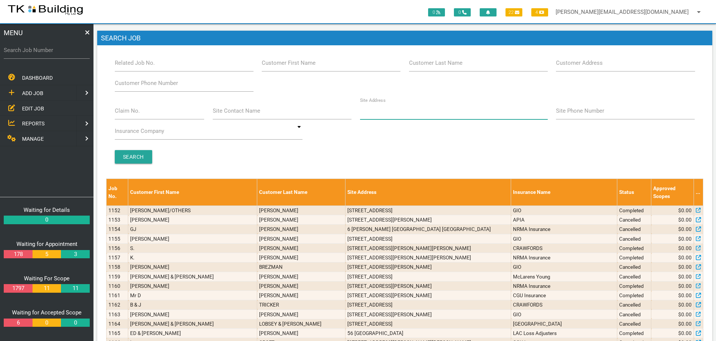
click at [382, 116] on input "Site Address" at bounding box center [454, 110] width 188 height 17
type input "18 selwyn"
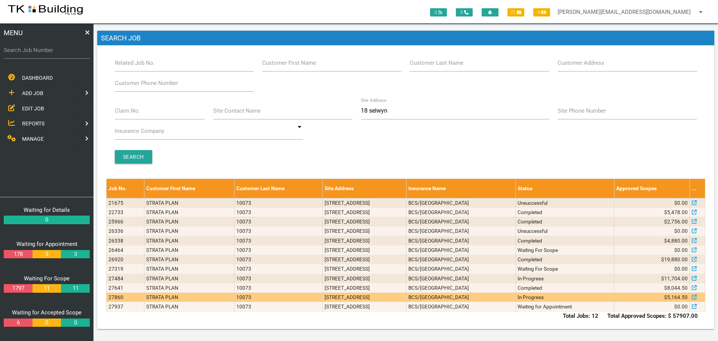
click at [366, 298] on td "2/18 Selwyn St, Merewether NSW 2291, Australia" at bounding box center [364, 296] width 83 height 9
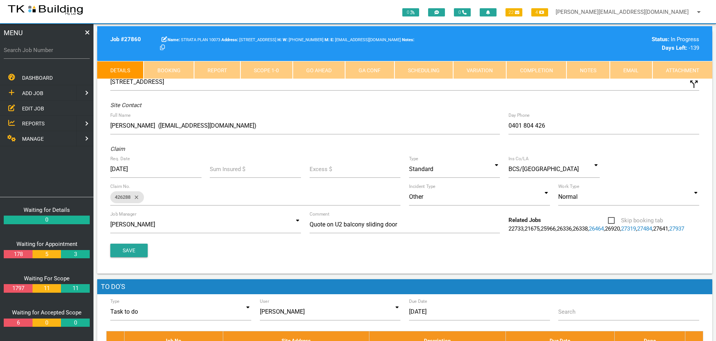
click at [25, 107] on span "EDIT JOB" at bounding box center [33, 108] width 22 height 6
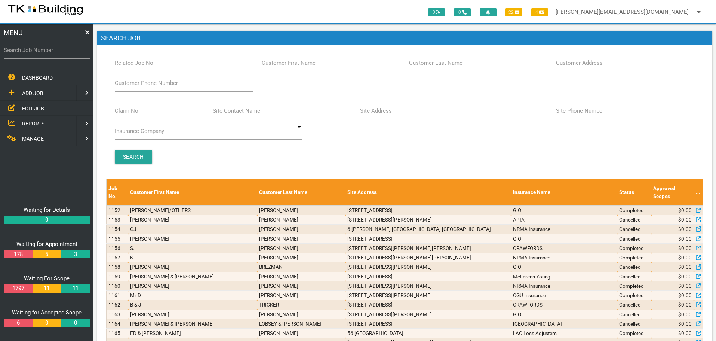
click at [131, 120] on div "Claim No." at bounding box center [159, 112] width 98 height 20
click at [127, 116] on input "Claim No." at bounding box center [160, 110] width 90 height 17
type input "494966"
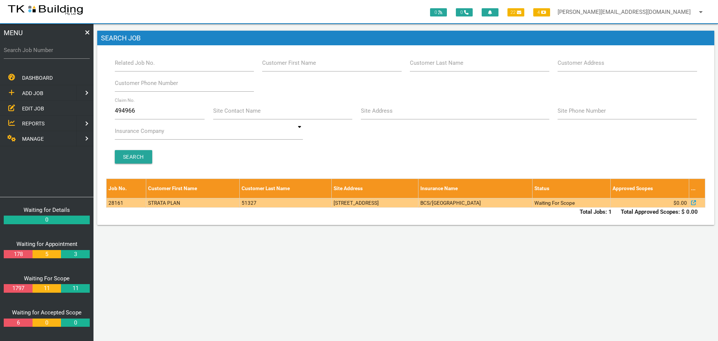
click at [271, 203] on td "51327" at bounding box center [285, 202] width 92 height 9
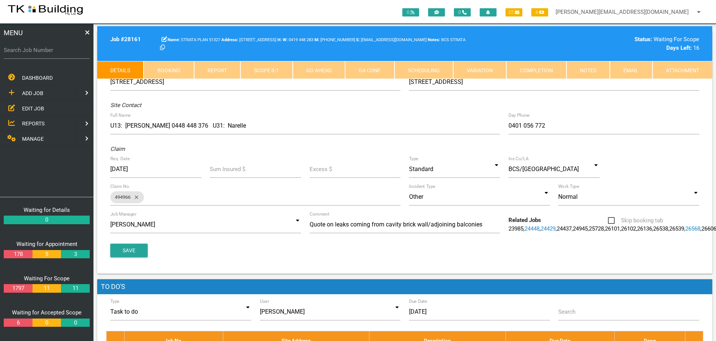
click at [595, 68] on link "Notes" at bounding box center [587, 70] width 43 height 18
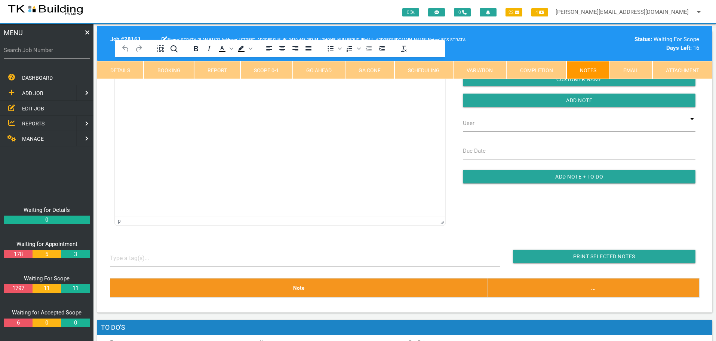
click at [156, 68] on link "Booking" at bounding box center [169, 70] width 50 height 18
select select "8"
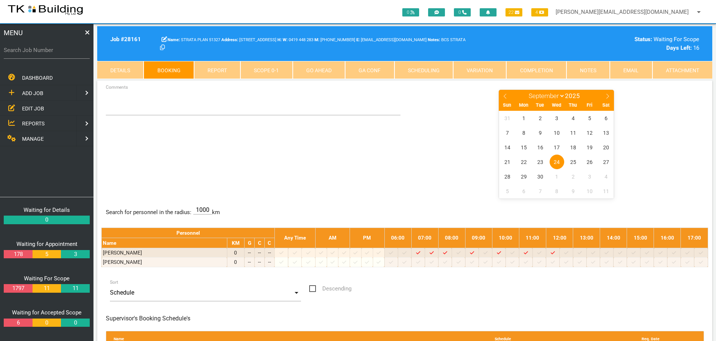
click at [591, 69] on link "Notes" at bounding box center [587, 70] width 43 height 18
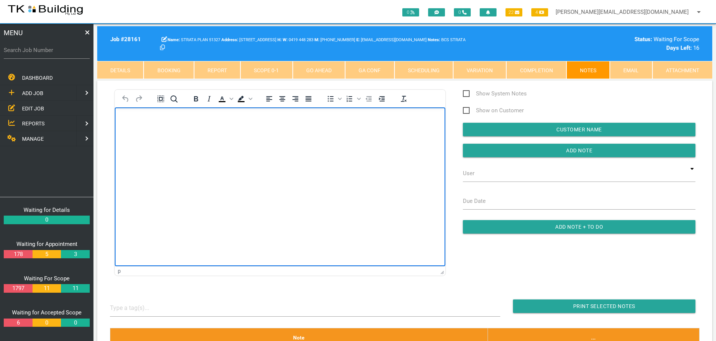
click at [133, 122] on p "Rich Text Area. Press ALT-0 for help." at bounding box center [280, 119] width 312 height 6
click at [123, 116] on html at bounding box center [280, 124] width 330 height 34
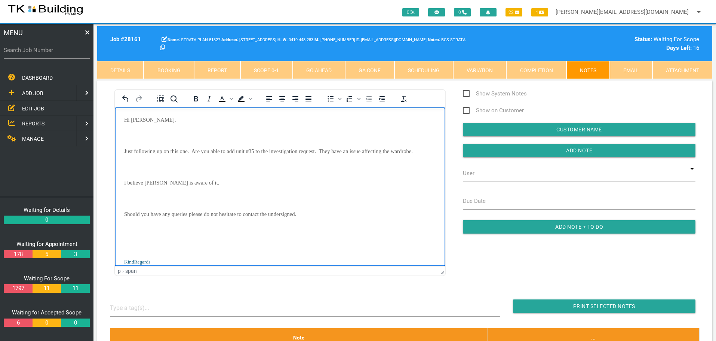
click at [126, 128] on body "Hi Sharon, Just following up on this one. Are you able to add unit #35 to the i…" at bounding box center [280, 207] width 330 height 183
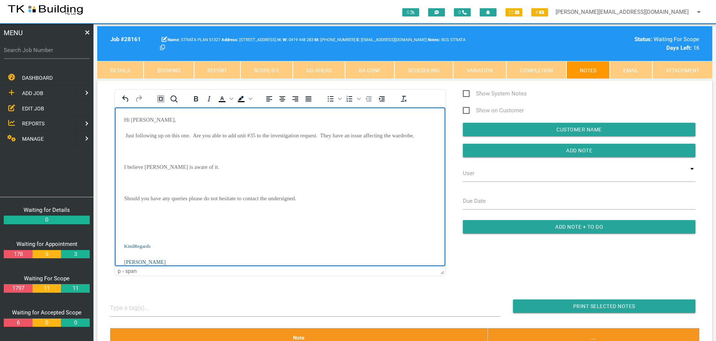
click at [151, 147] on body "Hi Sharon, Just following up on this one. Are you able to add unit #35 to the i…" at bounding box center [280, 199] width 330 height 167
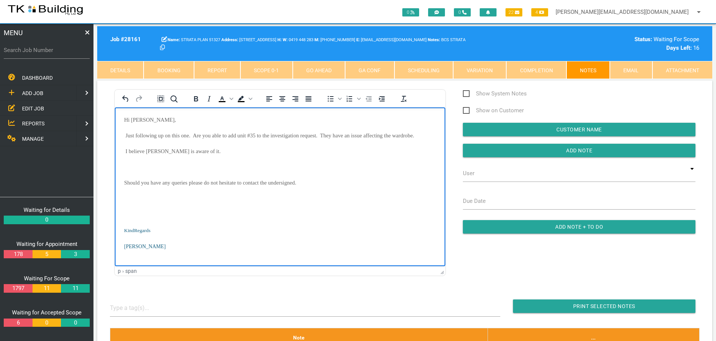
click at [142, 162] on body "Hi Sharon, Just following up on this one. Are you able to add unit #35 to the i…" at bounding box center [280, 191] width 330 height 151
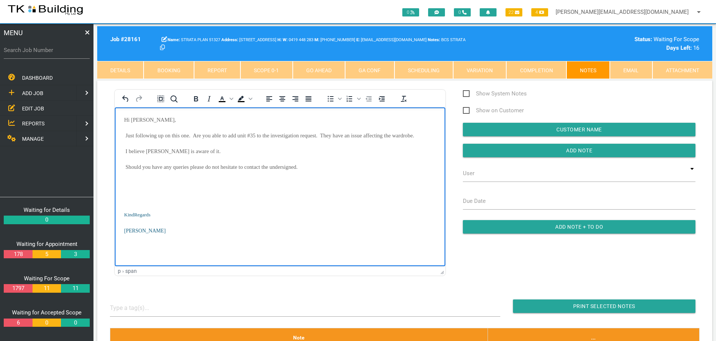
click at [138, 182] on p "Rich Text Area. Press ALT-0 for help." at bounding box center [280, 182] width 312 height 6
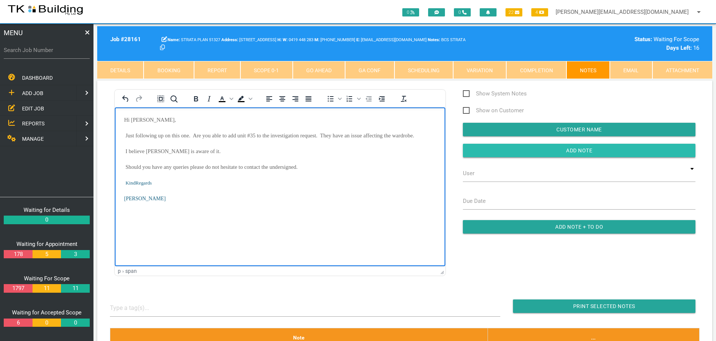
click at [508, 147] on input "Add Note" at bounding box center [579, 150] width 233 height 13
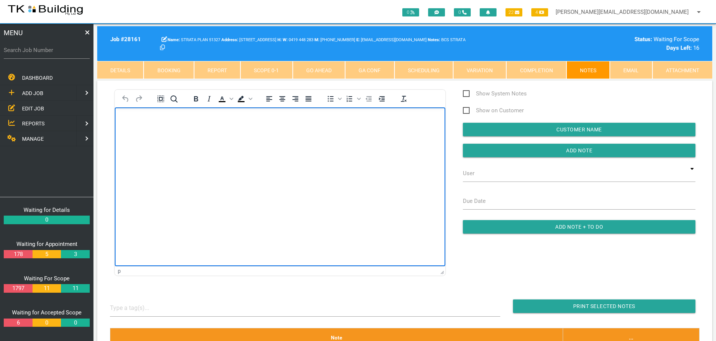
click at [125, 128] on body "Rich Text Area. Press ALT-0 for help." at bounding box center [280, 128] width 330 height 25
click at [139, 130] on body "Hi Sharon, Sorry, the below should have been #25, Tom Woods Unit. Kind Regards …" at bounding box center [280, 168] width 330 height 104
click at [131, 146] on body "Hi Sharon, Sorry, the below should have been #25, Tom Woods Unit. Kind Regards …" at bounding box center [280, 160] width 330 height 89
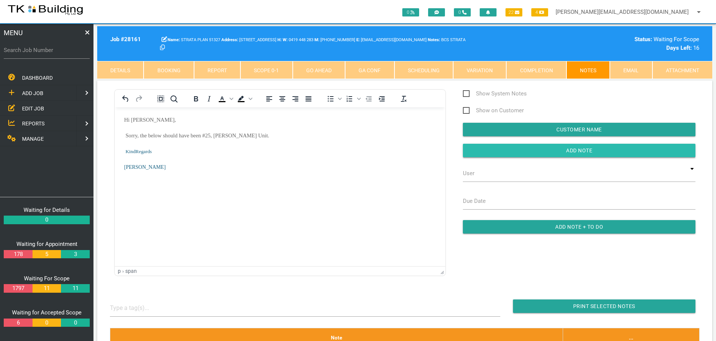
click at [486, 151] on input "button" at bounding box center [579, 150] width 233 height 13
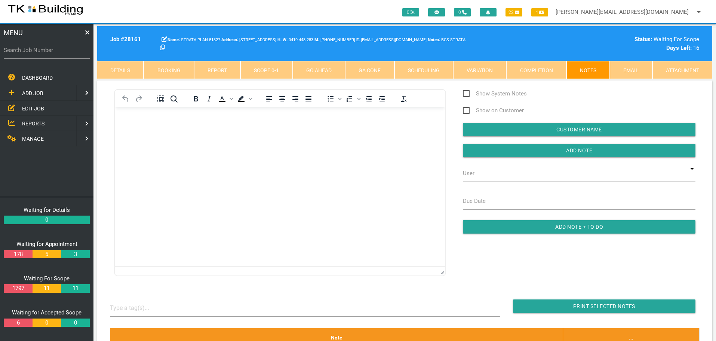
click at [32, 123] on span "REPORTS" at bounding box center [33, 123] width 22 height 6
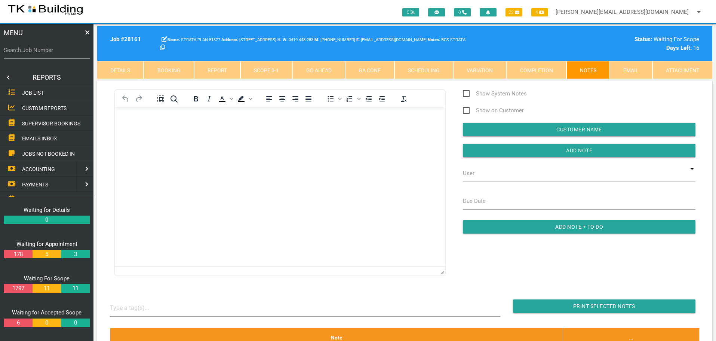
click at [67, 122] on span "SUPERVISOR BOOKINGS" at bounding box center [51, 123] width 58 height 6
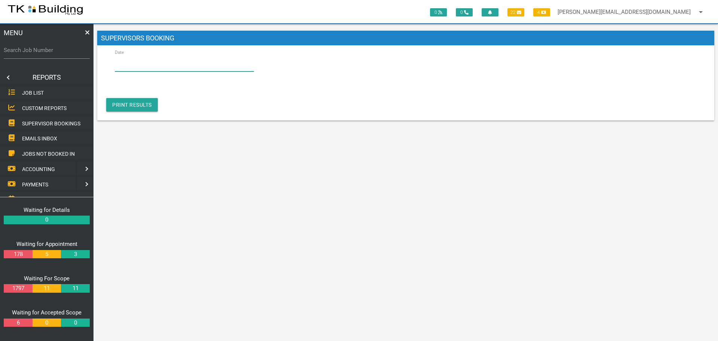
click at [164, 63] on input "Date" at bounding box center [184, 62] width 139 height 17
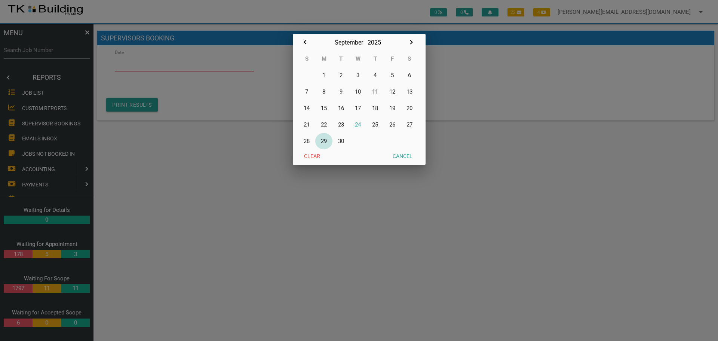
click at [323, 138] on button "29" at bounding box center [323, 141] width 17 height 16
type input "29/09/2025"
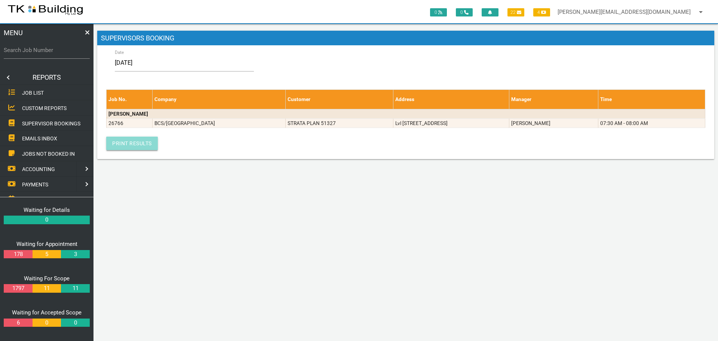
click at [141, 145] on link "Print Results" at bounding box center [132, 142] width 52 height 13
click at [55, 57] on input "Search Job Number" at bounding box center [47, 49] width 86 height 17
type input "27822"
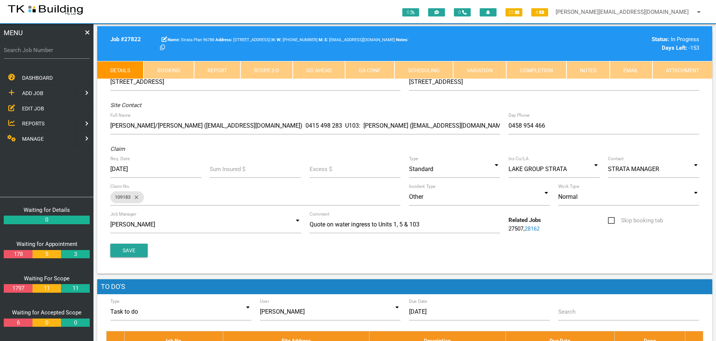
click at [552, 73] on link "Completion" at bounding box center [536, 70] width 60 height 18
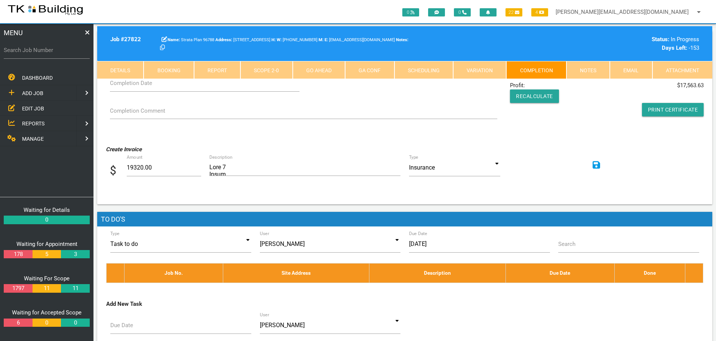
click at [595, 164] on icon at bounding box center [596, 164] width 7 height 9
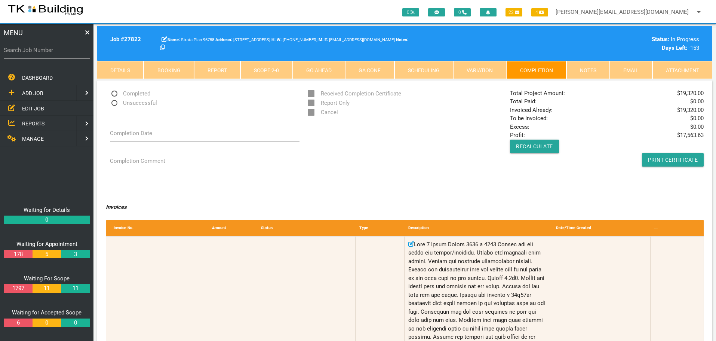
click at [114, 93] on span "Completed" at bounding box center [130, 93] width 40 height 9
click at [114, 93] on input "Completed" at bounding box center [112, 91] width 5 height 5
radio input "true"
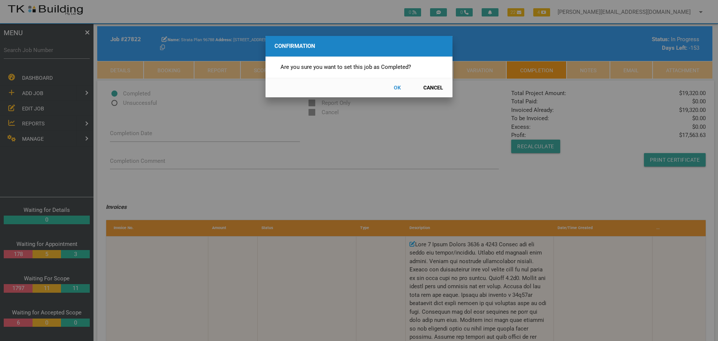
click at [396, 89] on button "OK" at bounding box center [397, 87] width 33 height 13
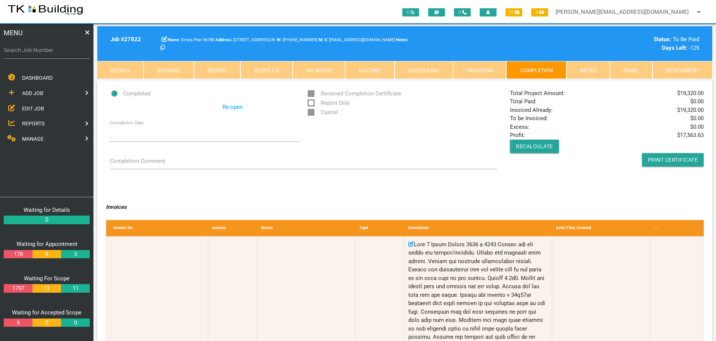
click at [282, 70] on link "Scope 2 - 0" at bounding box center [266, 70] width 52 height 18
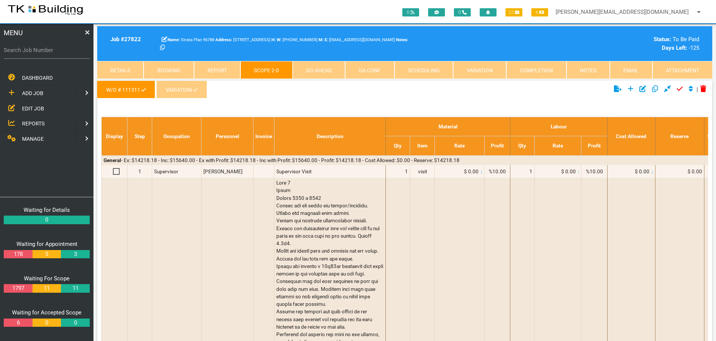
click at [181, 89] on link "VARIATION" at bounding box center [181, 89] width 50 height 18
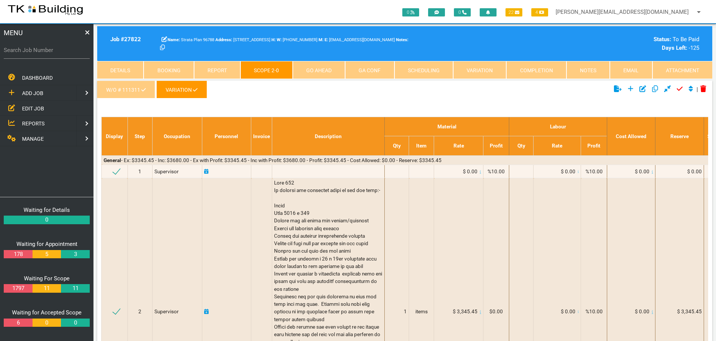
click at [143, 92] on icon at bounding box center [143, 89] width 4 height 5
click at [137, 84] on link "W/O # 111311" at bounding box center [126, 89] width 58 height 18
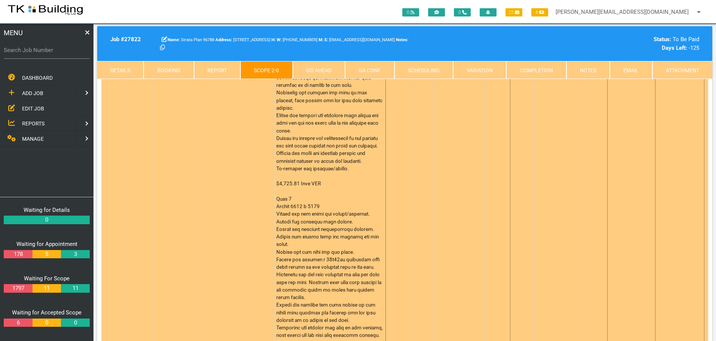
scroll to position [523, 0]
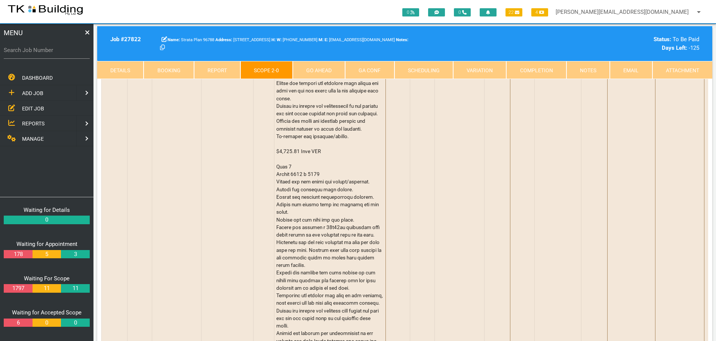
drag, startPoint x: 581, startPoint y: 67, endPoint x: 530, endPoint y: 68, distance: 51.6
click at [581, 67] on link "Notes" at bounding box center [587, 70] width 43 height 18
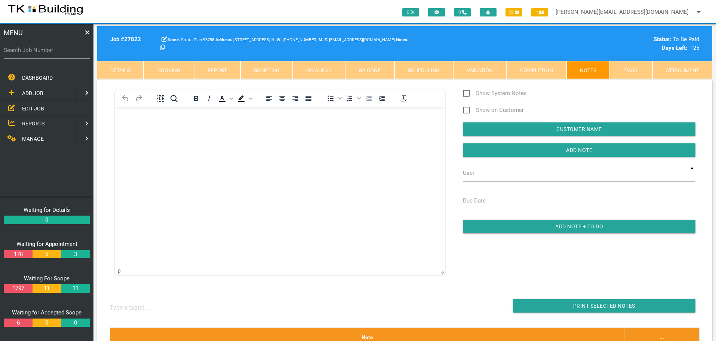
scroll to position [0, 0]
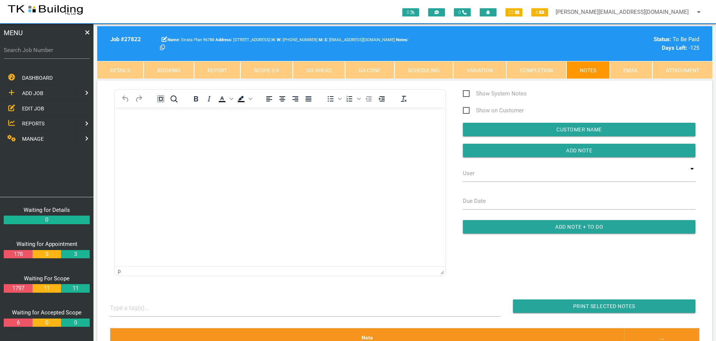
click at [138, 126] on body "Rich Text Area. Press ALT-0 for help." at bounding box center [280, 128] width 330 height 25
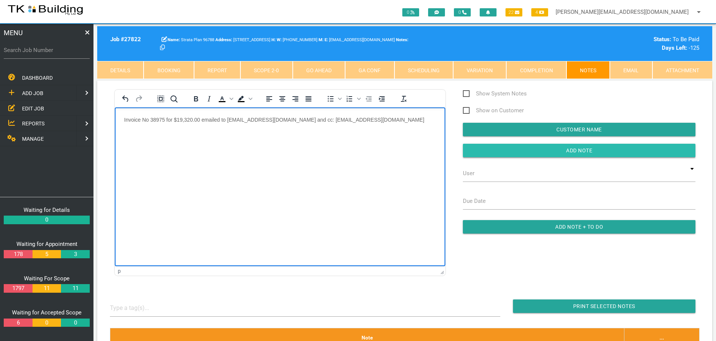
click at [485, 150] on input "Add Note" at bounding box center [579, 150] width 233 height 13
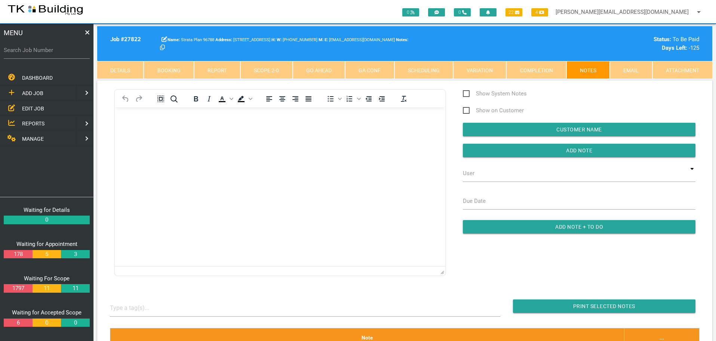
click at [36, 107] on span "EDIT JOB" at bounding box center [33, 108] width 22 height 6
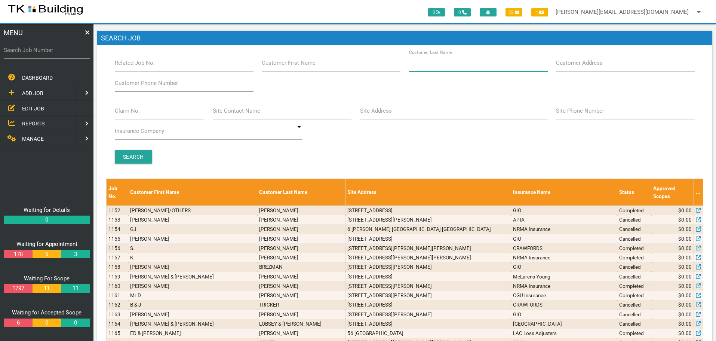
click at [470, 68] on input "Customer Last Name" at bounding box center [478, 62] width 139 height 17
type input "12887"
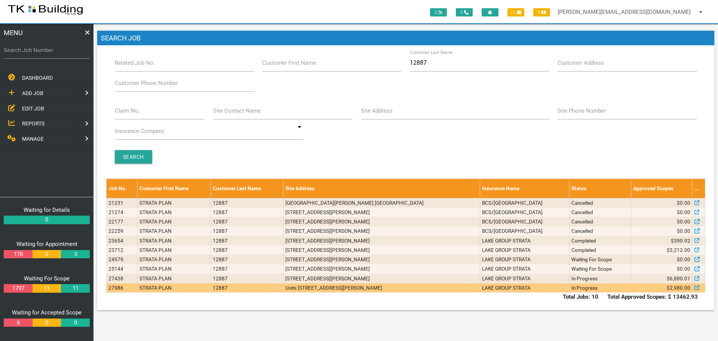
click at [425, 286] on td "Units 10 & 11, 18 Brooks St, Cooks Hill NSW 2300" at bounding box center [381, 287] width 197 height 9
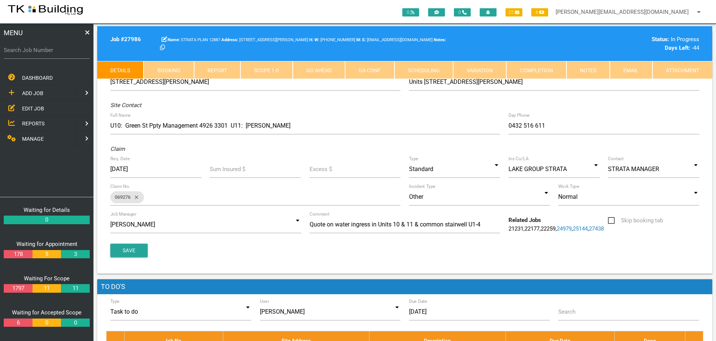
click at [261, 69] on link "Scope 1 - 0" at bounding box center [266, 70] width 52 height 18
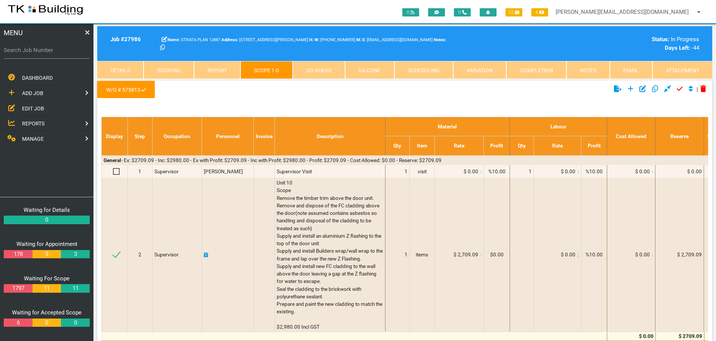
click at [585, 71] on link "Notes" at bounding box center [587, 70] width 43 height 18
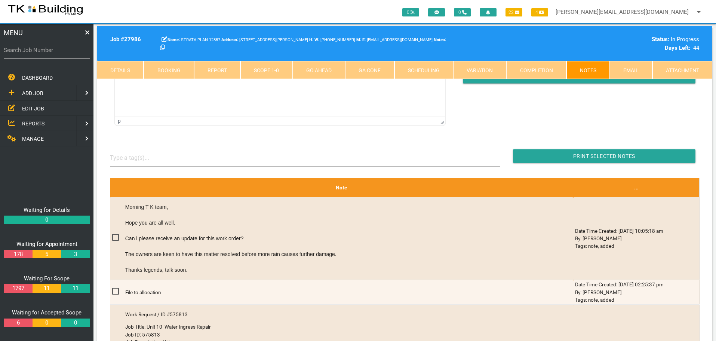
scroll to position [150, 0]
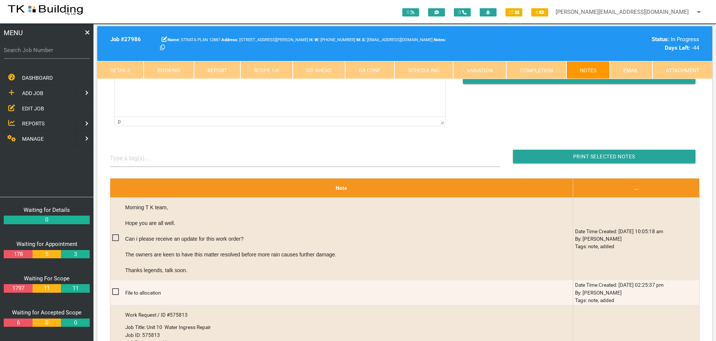
click at [269, 69] on link "Scope 1 - 0" at bounding box center [266, 70] width 52 height 18
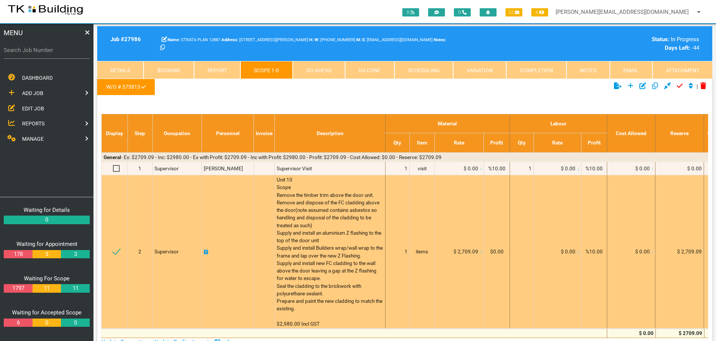
scroll to position [0, 0]
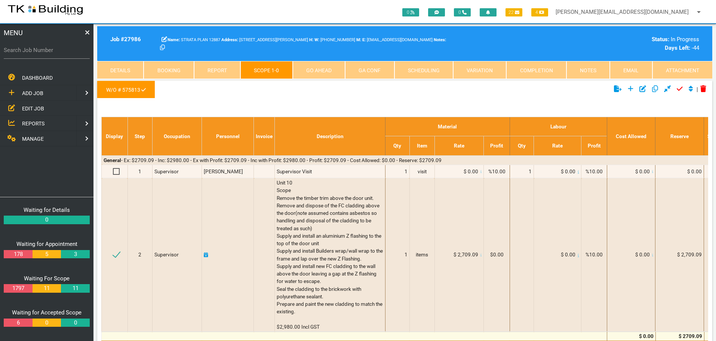
click at [134, 65] on link "Details" at bounding box center [120, 70] width 46 height 18
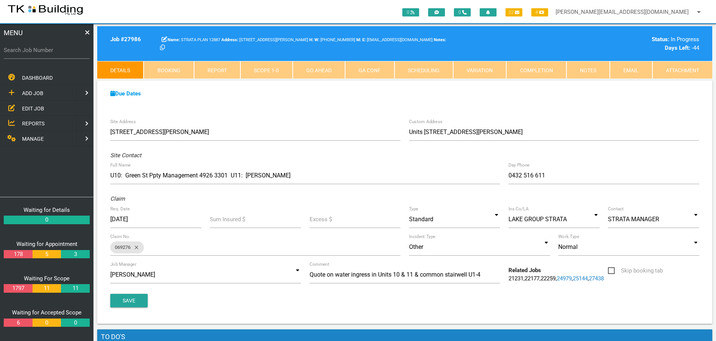
click at [280, 70] on link "Scope 1 - 0" at bounding box center [266, 70] width 52 height 18
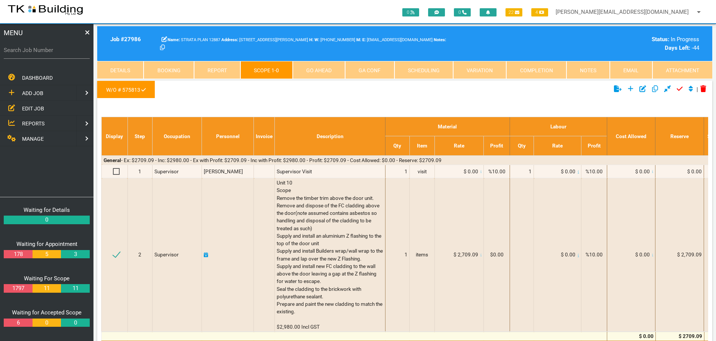
click at [47, 54] on label "Search Job Number" at bounding box center [47, 50] width 86 height 9
click at [47, 54] on input "Search Job Number" at bounding box center [47, 49] width 86 height 17
type input "28145"
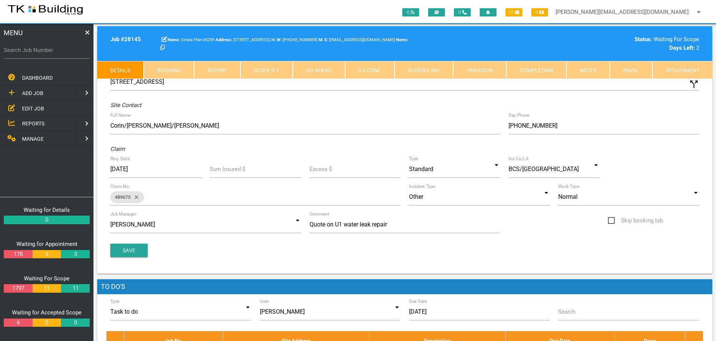
click at [597, 69] on link "Notes" at bounding box center [587, 70] width 43 height 18
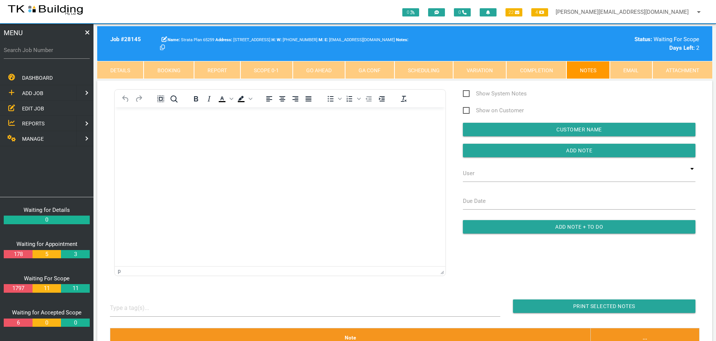
click at [131, 118] on p "Rich Text Area. Press ALT-0 for help." at bounding box center [280, 119] width 312 height 6
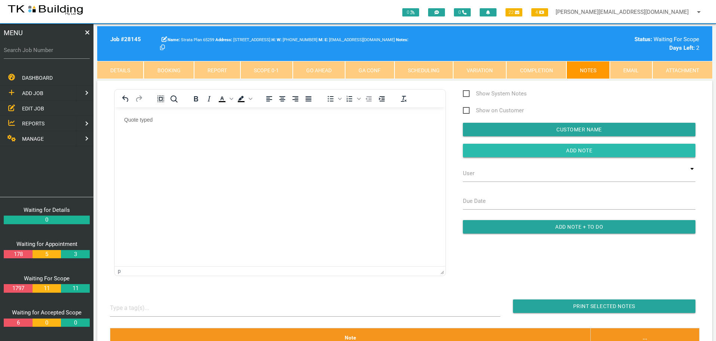
click at [484, 150] on input "button" at bounding box center [579, 150] width 233 height 13
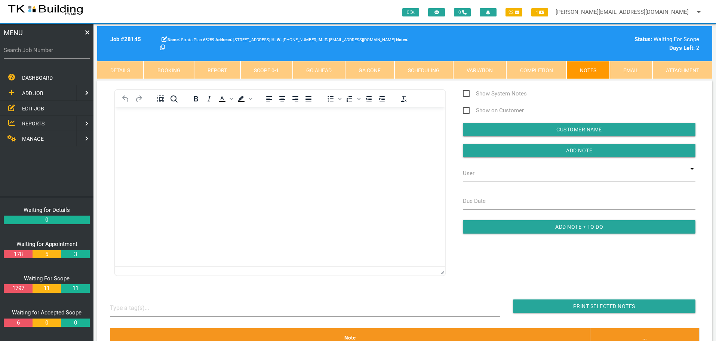
click at [34, 107] on span "EDIT JOB" at bounding box center [33, 108] width 22 height 6
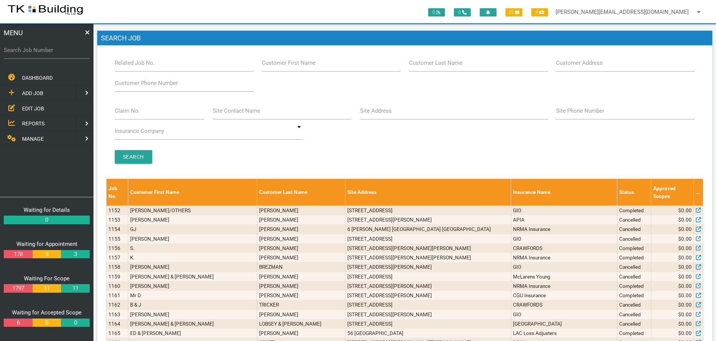
click at [452, 67] on label "Customer Last Name" at bounding box center [435, 63] width 53 height 9
click at [452, 67] on input "Customer Last Name" at bounding box center [478, 62] width 139 height 17
type input "81319"
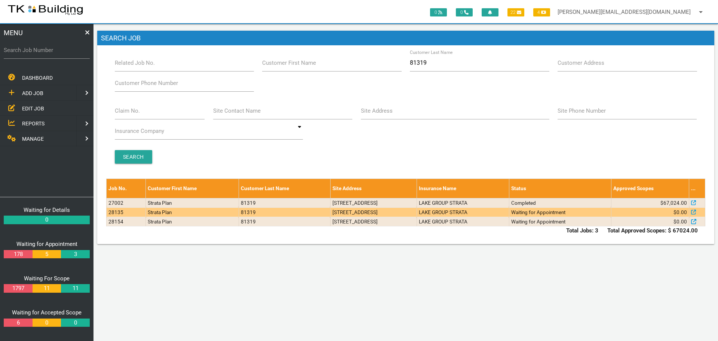
click at [294, 210] on td "81319" at bounding box center [284, 211] width 92 height 9
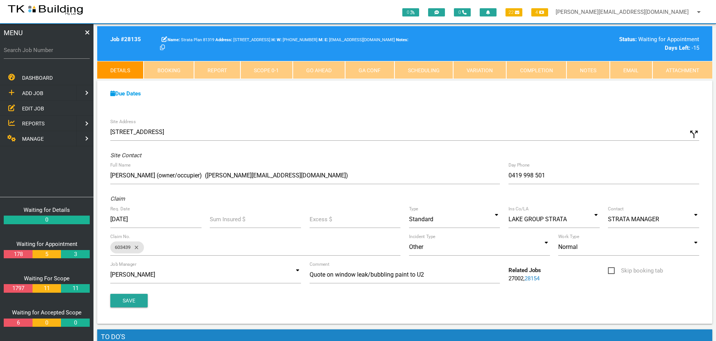
click at [538, 279] on link "28154" at bounding box center [531, 278] width 15 height 7
click at [592, 68] on link "Notes" at bounding box center [587, 70] width 43 height 18
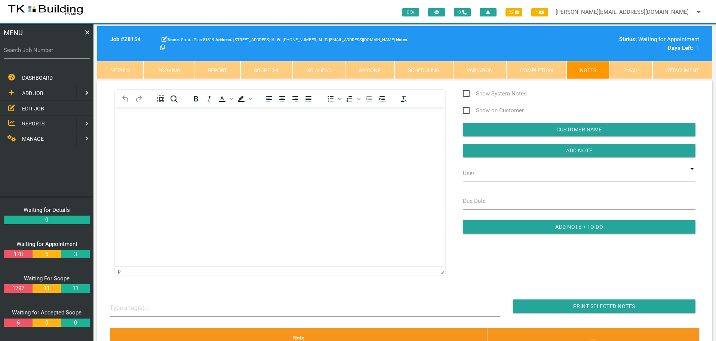
click at [129, 127] on body "Rich Text Area. Press ALT-0 for help." at bounding box center [280, 128] width 330 height 25
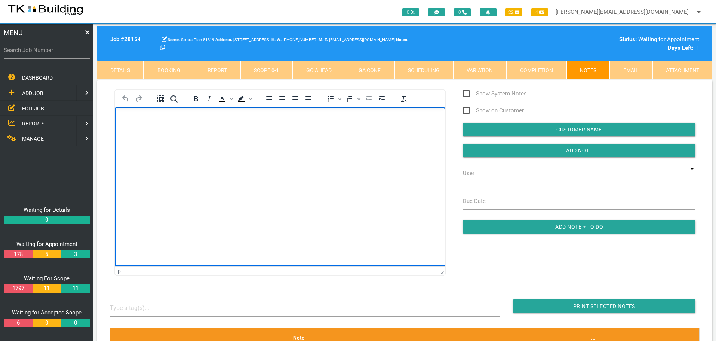
click at [136, 117] on p "Rich Text Area. Press ALT-0 for help." at bounding box center [280, 119] width 312 height 6
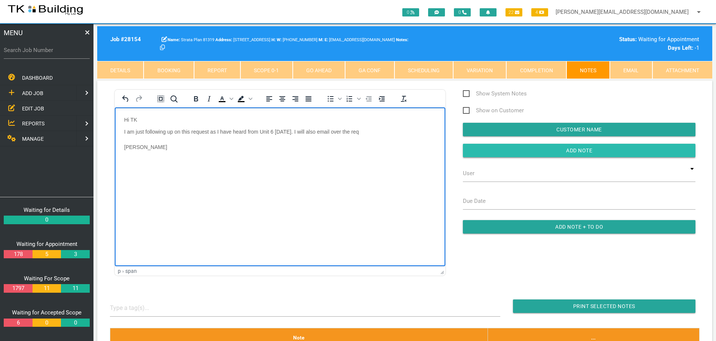
click at [526, 149] on input "Add Note" at bounding box center [579, 150] width 233 height 13
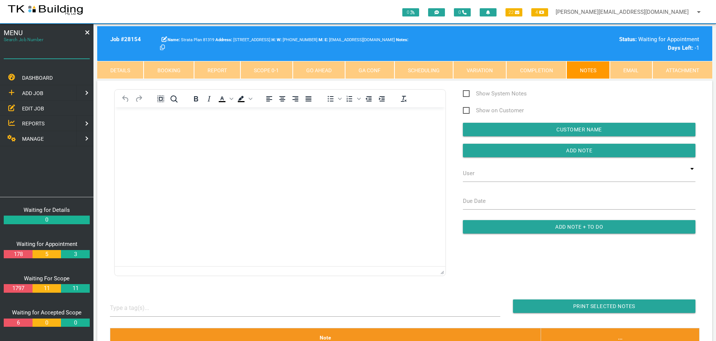
click at [56, 55] on input "Search Job Number" at bounding box center [47, 49] width 86 height 17
type input "27940"
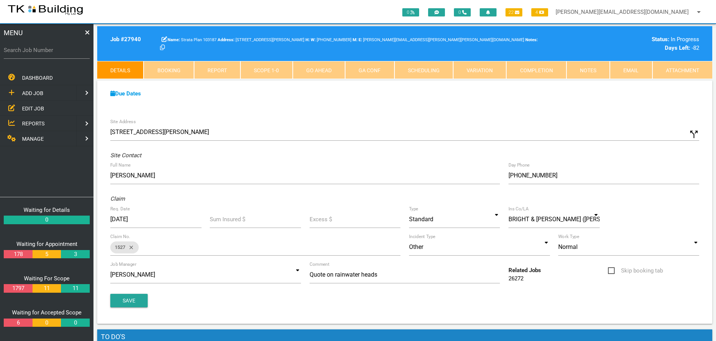
click at [549, 71] on link "Completion" at bounding box center [536, 70] width 60 height 18
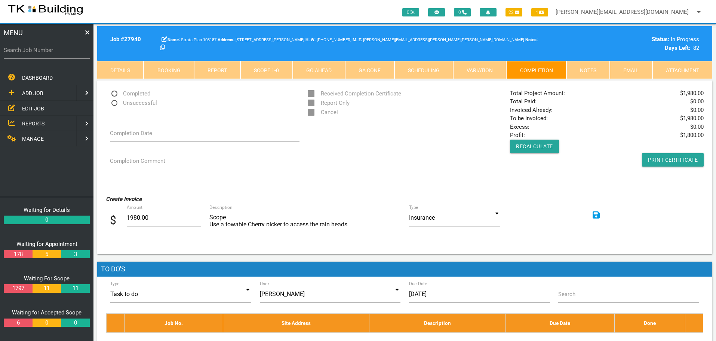
click at [114, 92] on span "Completed" at bounding box center [130, 93] width 40 height 9
click at [114, 92] on input "Completed" at bounding box center [112, 91] width 5 height 5
radio input "true"
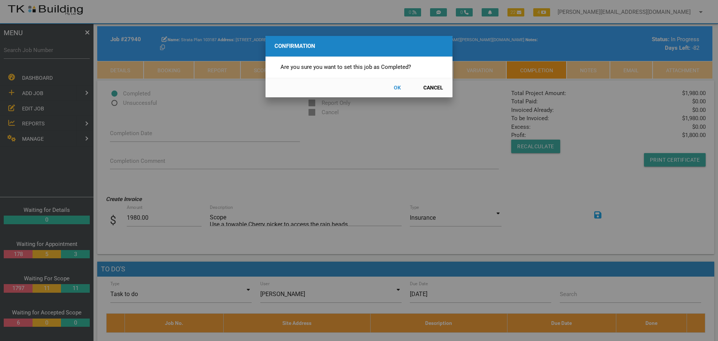
click at [396, 85] on button "OK" at bounding box center [397, 87] width 33 height 13
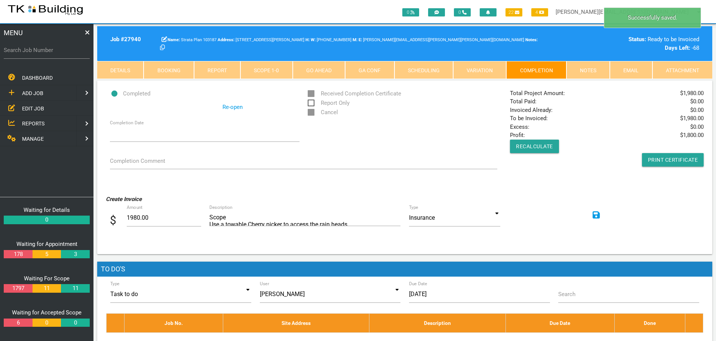
click at [596, 215] on icon at bounding box center [596, 214] width 7 height 7
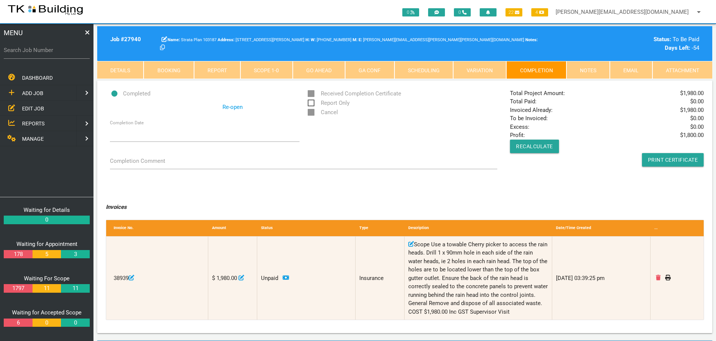
click at [275, 71] on link "Scope 1 - 0" at bounding box center [266, 70] width 52 height 18
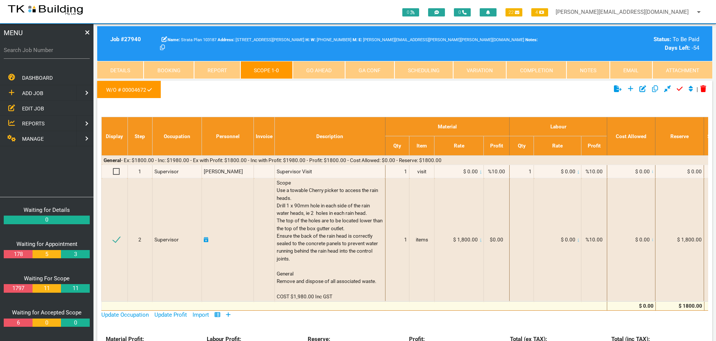
click at [600, 71] on link "Notes" at bounding box center [587, 70] width 43 height 18
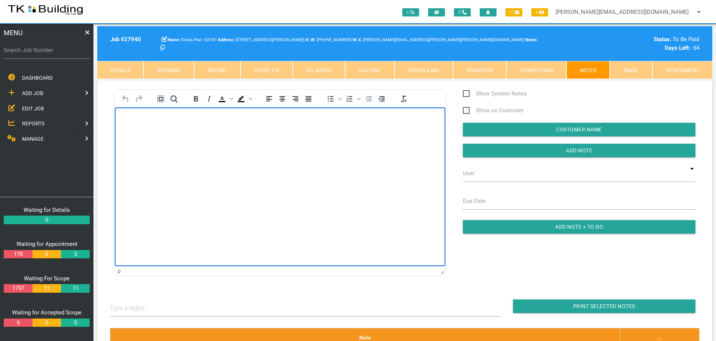
click at [138, 122] on body "Rich Text Area. Press ALT-0 for help." at bounding box center [280, 128] width 330 height 25
click at [175, 120] on p "Invoice No" at bounding box center [280, 119] width 312 height 6
click at [339, 120] on p "Invoice No 38976 for $1,980.00 emailed to accpayable@bright-duggan.com.au and c…" at bounding box center [280, 119] width 312 height 6
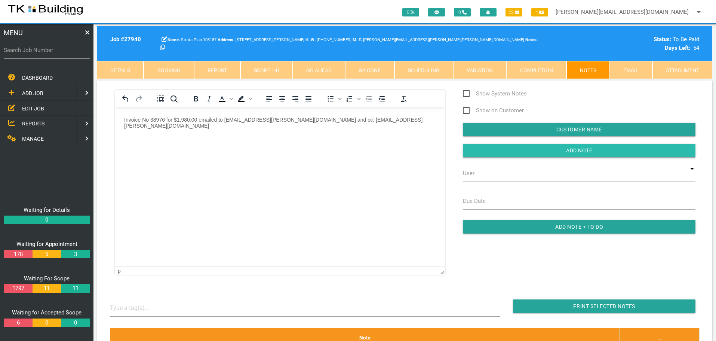
drag, startPoint x: 477, startPoint y: 154, endPoint x: 320, endPoint y: 49, distance: 188.4
click at [477, 154] on input "button" at bounding box center [579, 150] width 233 height 13
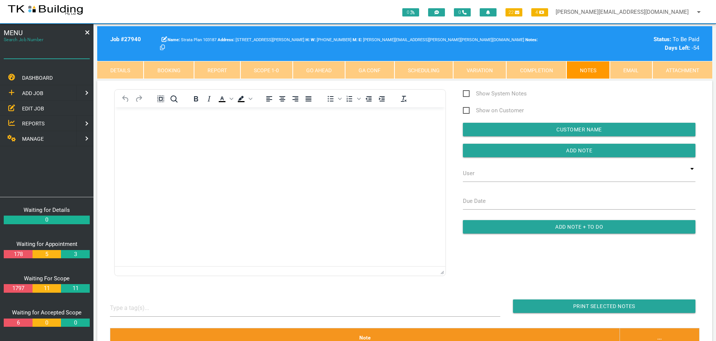
click at [48, 55] on input "Search Job Number" at bounding box center [47, 49] width 86 height 17
type input "28095"
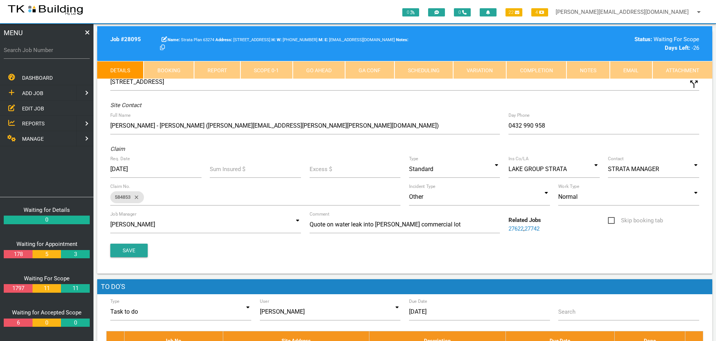
click at [595, 68] on link "Notes" at bounding box center [587, 70] width 43 height 18
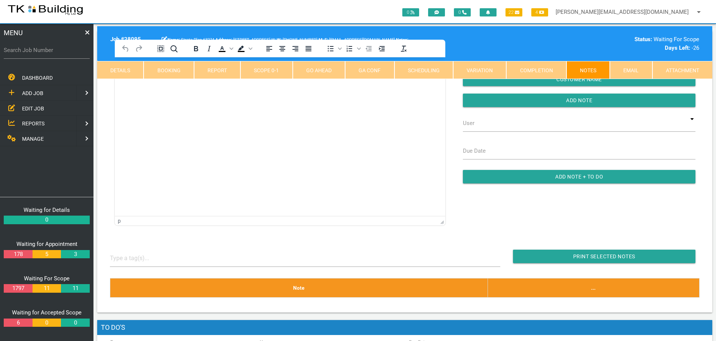
click at [145, 91] on html at bounding box center [280, 74] width 330 height 34
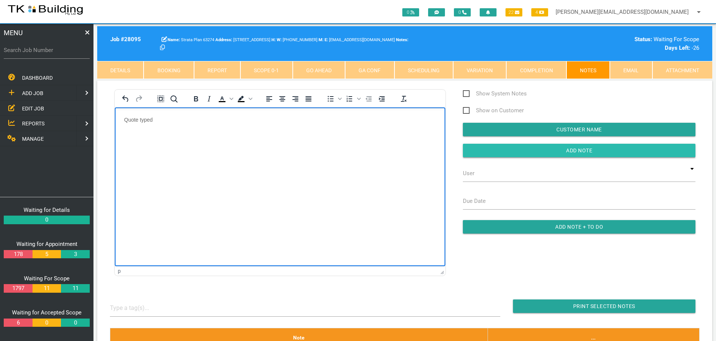
click at [524, 147] on input "Add Note" at bounding box center [579, 150] width 233 height 13
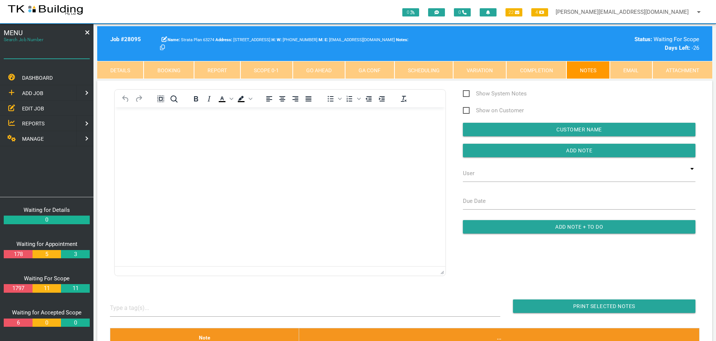
drag, startPoint x: 62, startPoint y: 55, endPoint x: 58, endPoint y: 55, distance: 3.8
click at [61, 55] on input "Search Job Number" at bounding box center [47, 49] width 86 height 17
type input "28145"
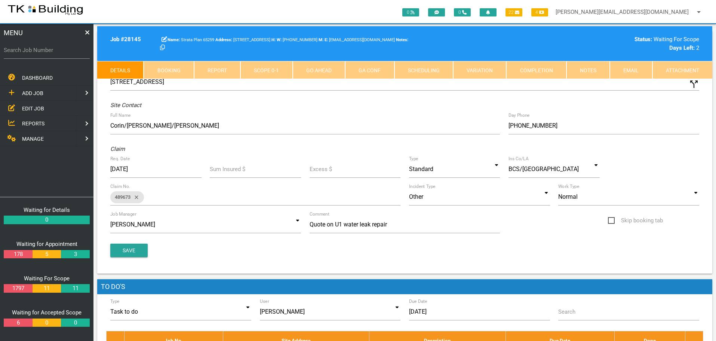
click at [592, 70] on link "Notes" at bounding box center [587, 70] width 43 height 18
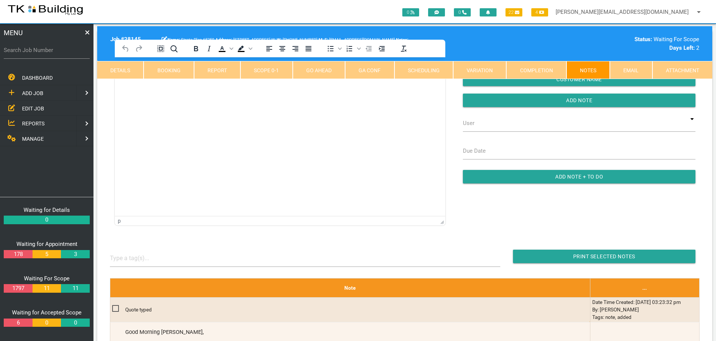
click at [146, 91] on html at bounding box center [280, 74] width 330 height 34
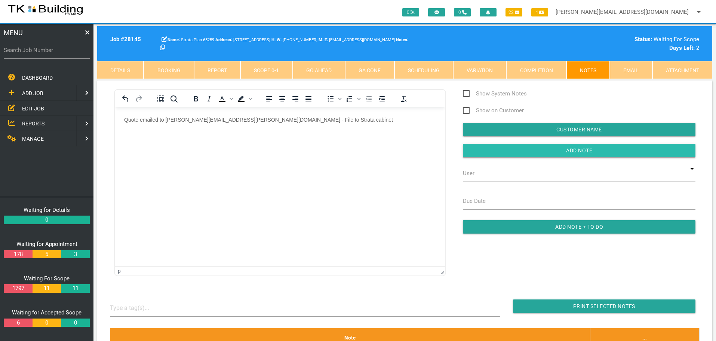
click at [469, 150] on input "button" at bounding box center [579, 150] width 233 height 13
